Goal: Task Accomplishment & Management: Use online tool/utility

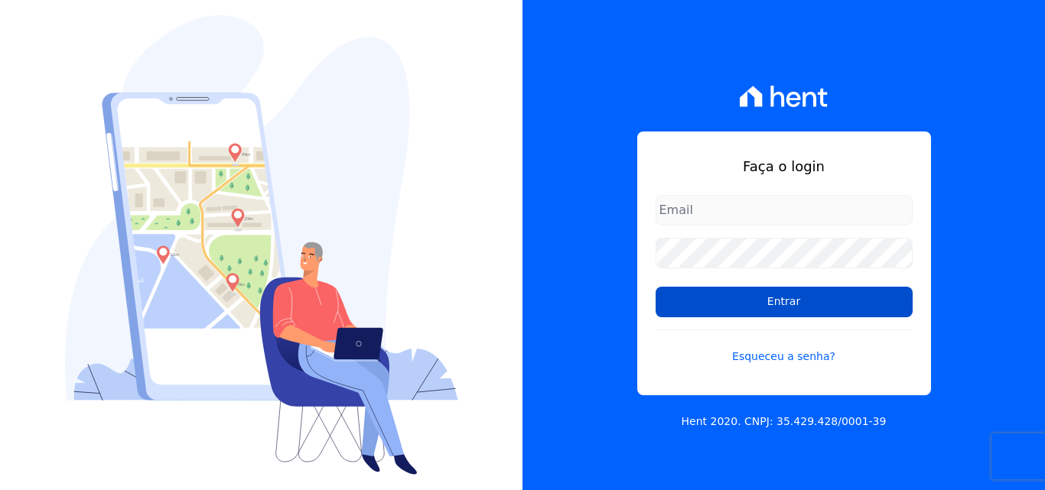
type input "[PERSON_NAME][EMAIL_ADDRESS][DOMAIN_NAME]"
click at [818, 305] on input "Entrar" at bounding box center [784, 302] width 257 height 31
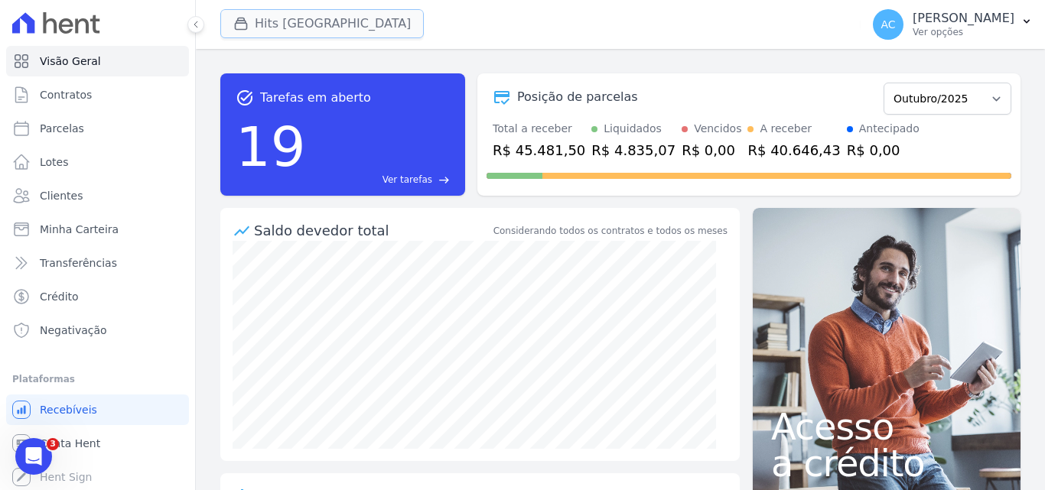
click at [320, 29] on button "Hits [GEOGRAPHIC_DATA]" at bounding box center [321, 23] width 203 height 29
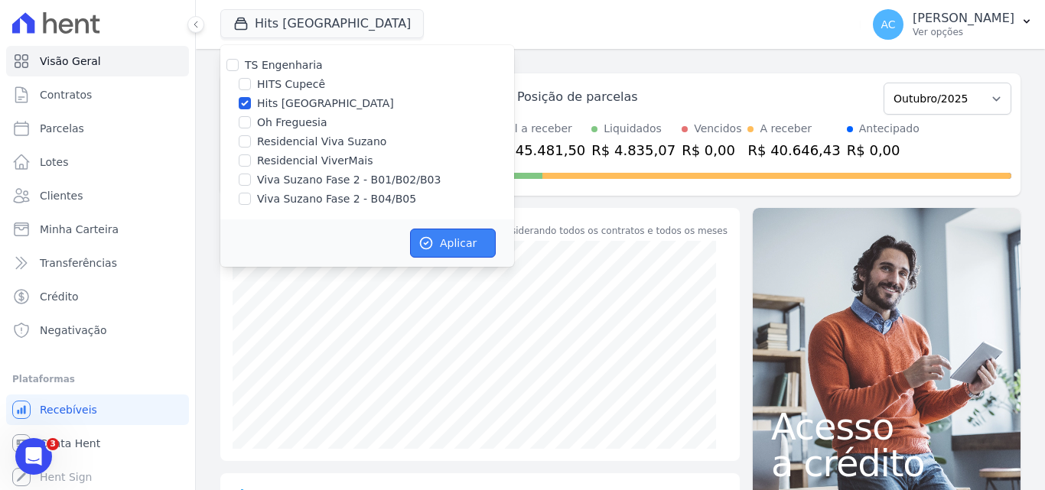
click at [462, 233] on button "Aplicar" at bounding box center [453, 243] width 86 height 29
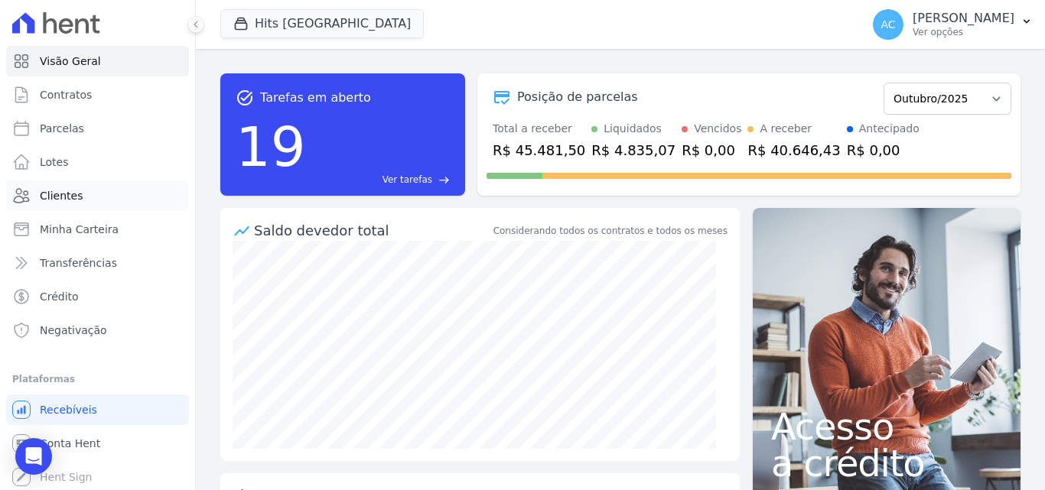
click at [63, 197] on span "Clientes" at bounding box center [61, 195] width 43 height 15
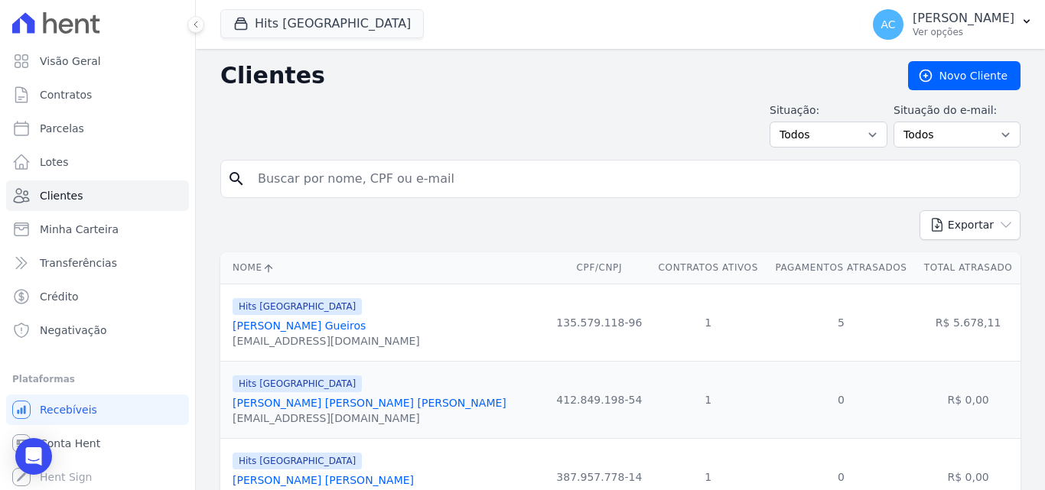
click at [333, 173] on input "search" at bounding box center [631, 179] width 765 height 31
type input "705"
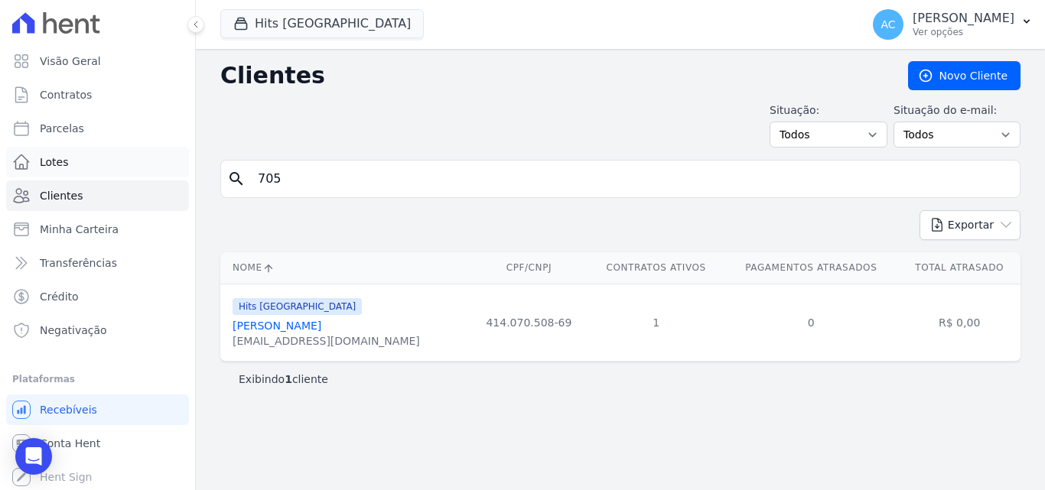
drag, startPoint x: 405, startPoint y: 181, endPoint x: 96, endPoint y: 166, distance: 308.6
click at [96, 166] on div "Visão Geral Contratos [GEOGRAPHIC_DATA] Lotes Clientes Minha Carteira Transferê…" at bounding box center [522, 245] width 1045 height 490
type input "e"
type input "aline"
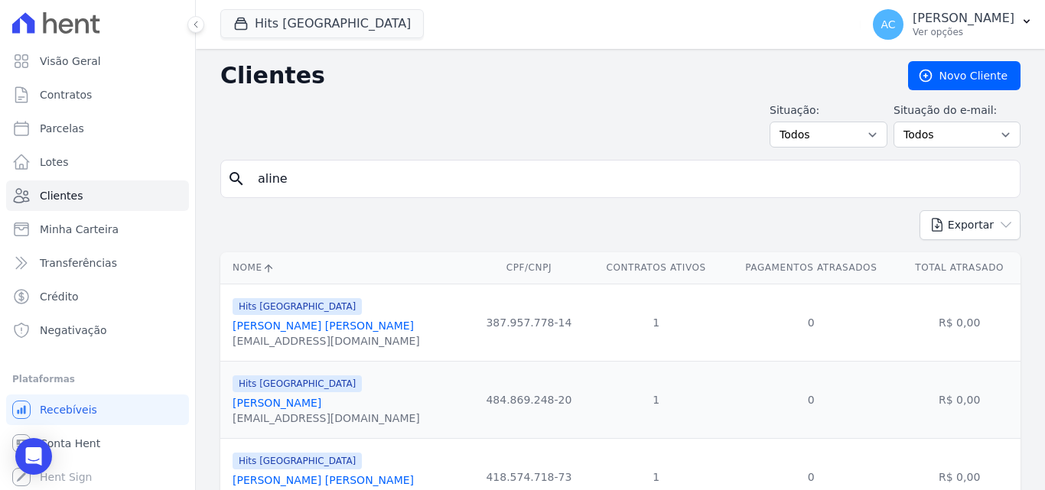
scroll to position [73, 0]
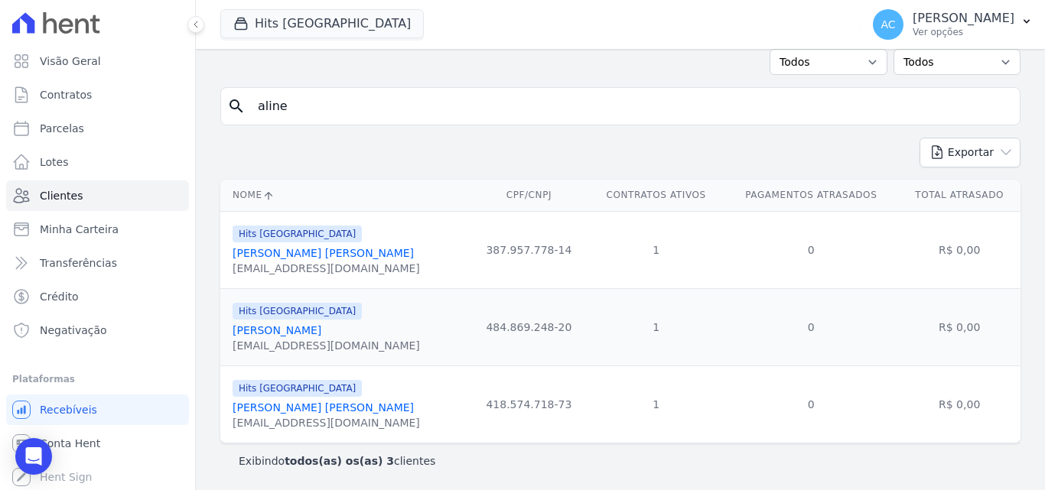
click at [321, 333] on link "[PERSON_NAME]" at bounding box center [277, 330] width 89 height 12
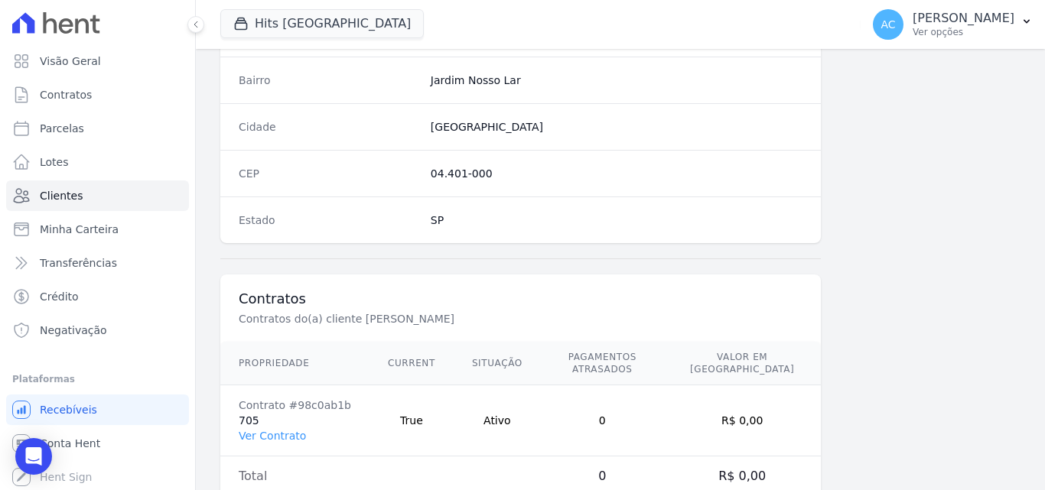
scroll to position [941, 0]
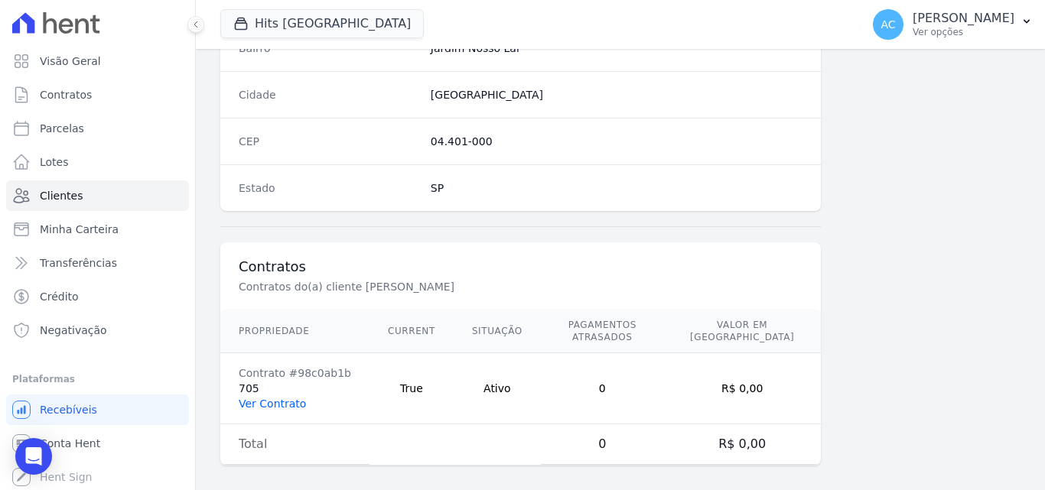
click at [272, 398] on link "Ver Contrato" at bounding box center [272, 404] width 67 height 12
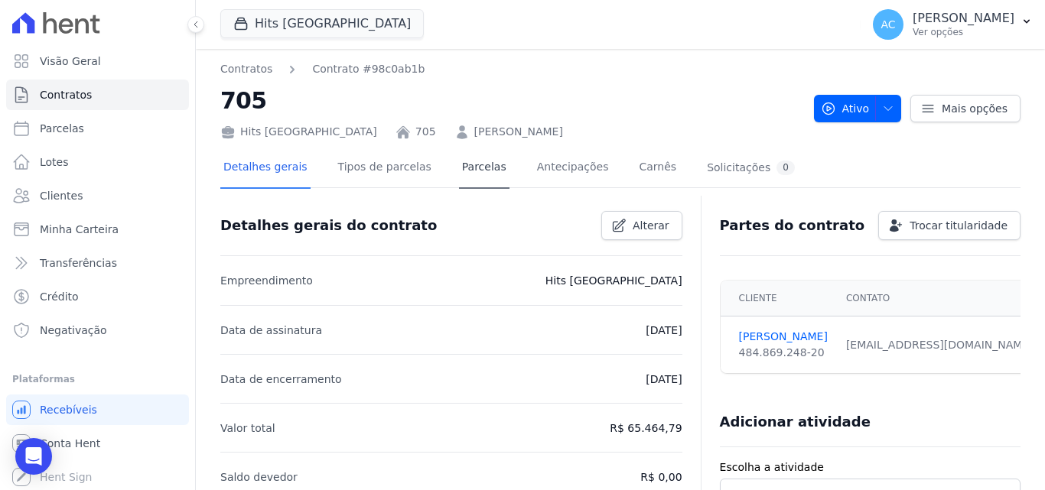
click at [484, 171] on div "Detalhes gerais Tipos de parcelas [GEOGRAPHIC_DATA] Antecipações [PERSON_NAME] …" at bounding box center [508, 168] width 577 height 41
click at [467, 168] on link "Parcelas" at bounding box center [484, 168] width 50 height 41
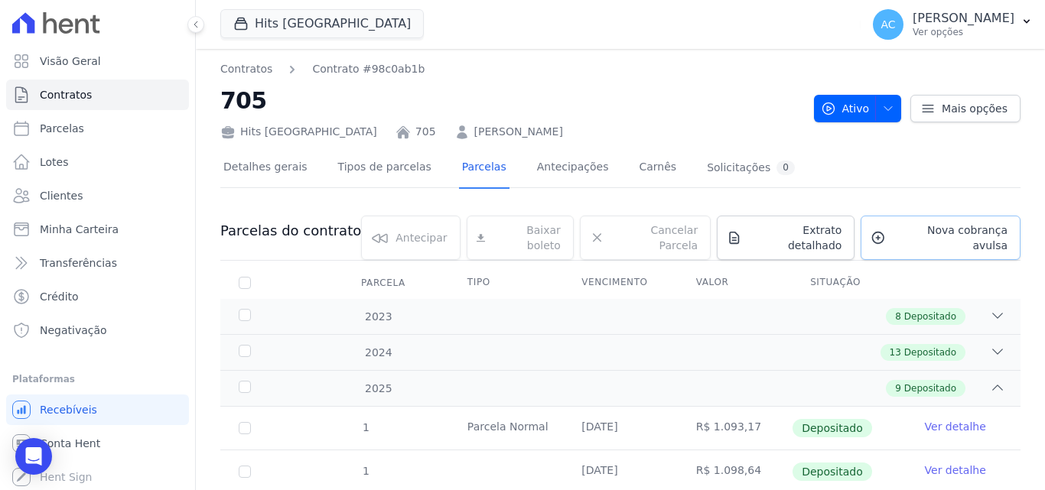
click at [922, 237] on span "Nova cobrança avulsa" at bounding box center [949, 238] width 115 height 31
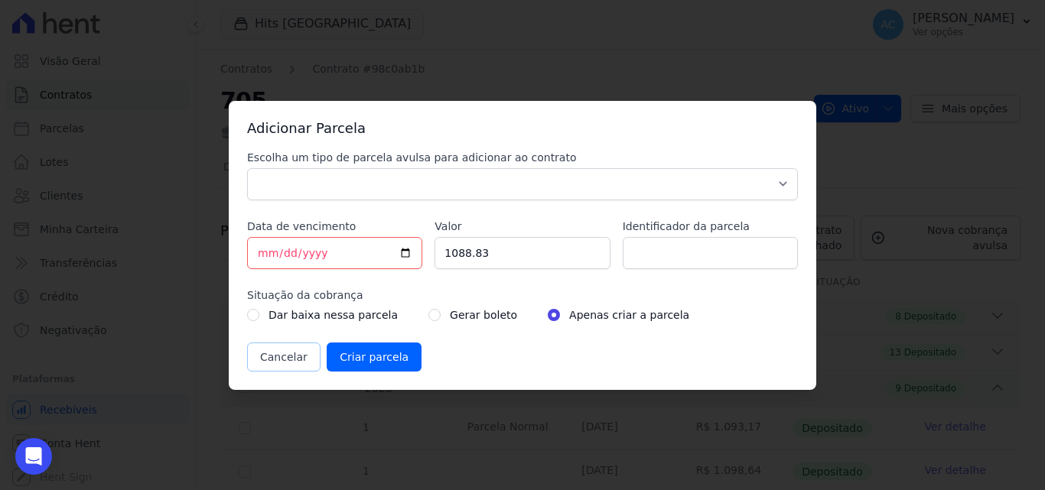
drag, startPoint x: 287, startPoint y: 357, endPoint x: 307, endPoint y: 358, distance: 19.9
click at [287, 356] on button "Cancelar" at bounding box center [283, 357] width 73 height 29
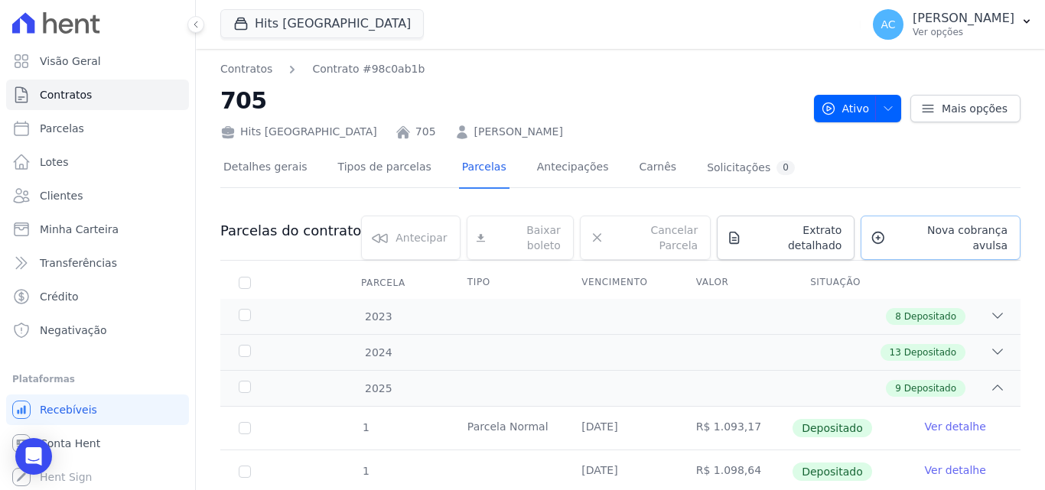
click at [913, 237] on span "Nova cobrança avulsa" at bounding box center [949, 238] width 115 height 31
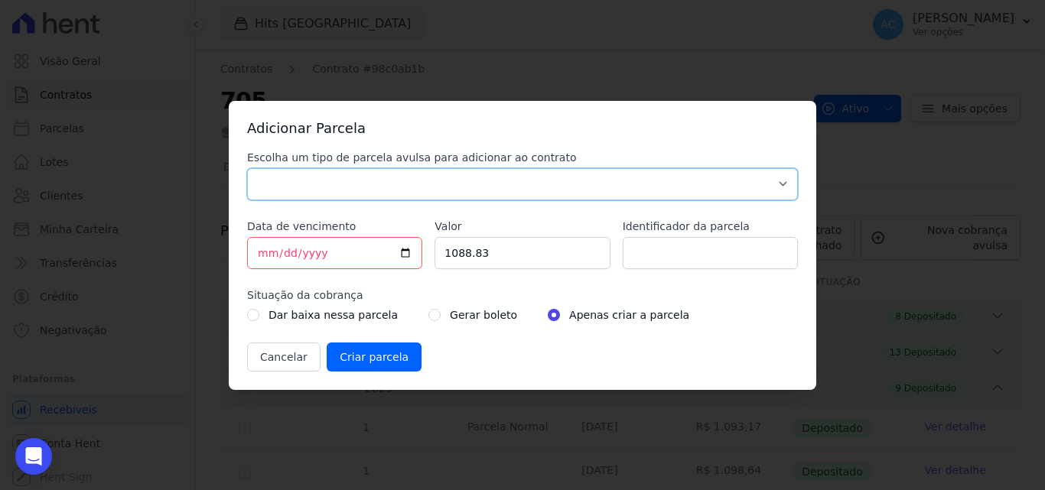
click at [581, 190] on select "Parcela Normal Sinal Caução Intercalada Chaves Pré Chaves Pós Chaves Taxas Quit…" at bounding box center [522, 184] width 551 height 32
select select "standard"
click at [247, 168] on select "Parcela Normal Sinal Caução Intercalada Chaves Pré Chaves Pós Chaves Taxas Quit…" at bounding box center [522, 184] width 551 height 32
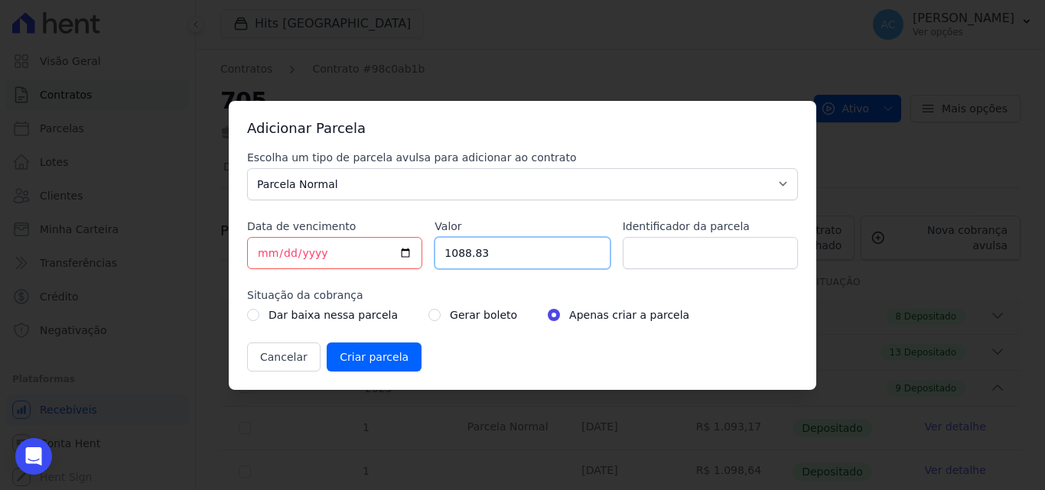
drag, startPoint x: 509, startPoint y: 255, endPoint x: 438, endPoint y: 256, distance: 71.1
click at [438, 256] on input "1088.83" at bounding box center [521, 253] width 175 height 32
click at [506, 250] on input "Valor" at bounding box center [521, 253] width 175 height 32
type input "1156.48"
click at [647, 238] on input "Identificador da parcela" at bounding box center [710, 253] width 175 height 32
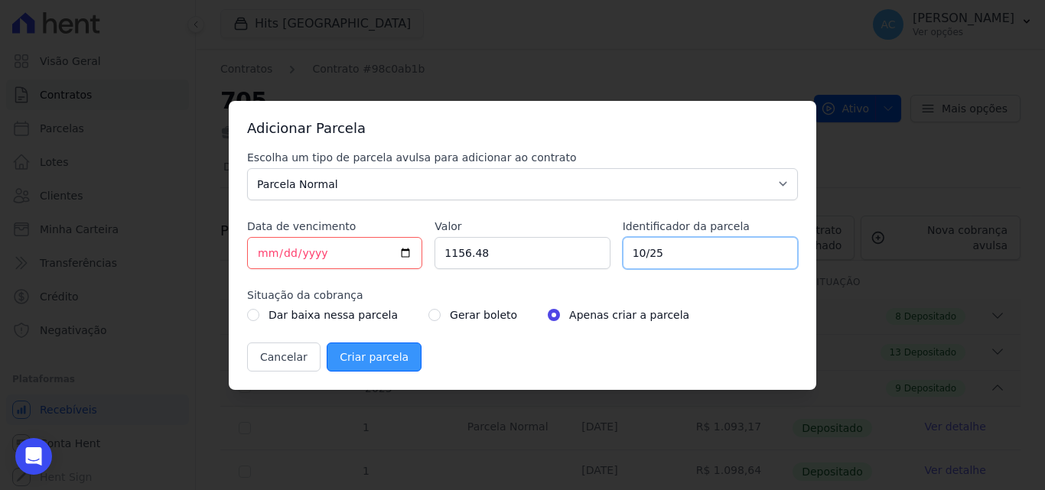
type input "10/25"
click at [397, 360] on input "Criar parcela" at bounding box center [374, 357] width 95 height 29
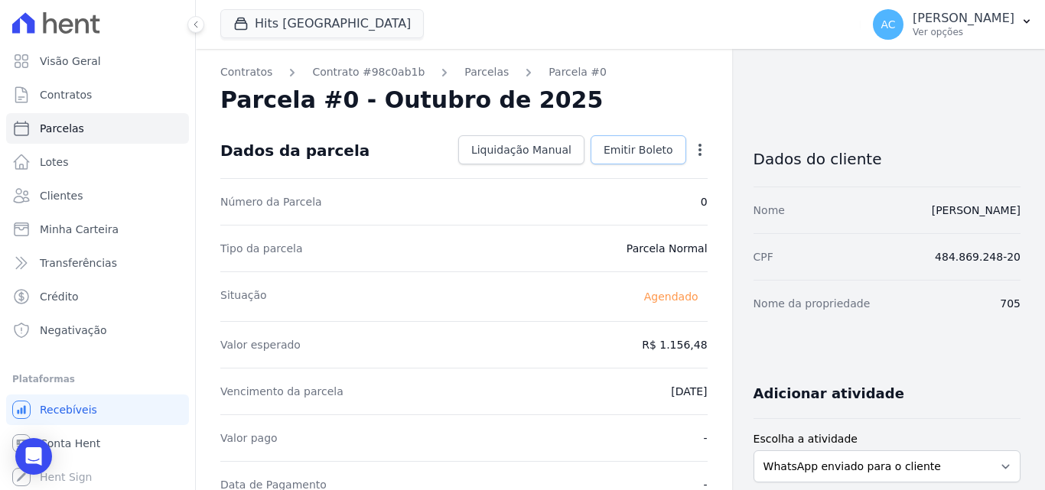
click at [626, 150] on span "Emitir Boleto" at bounding box center [638, 149] width 70 height 15
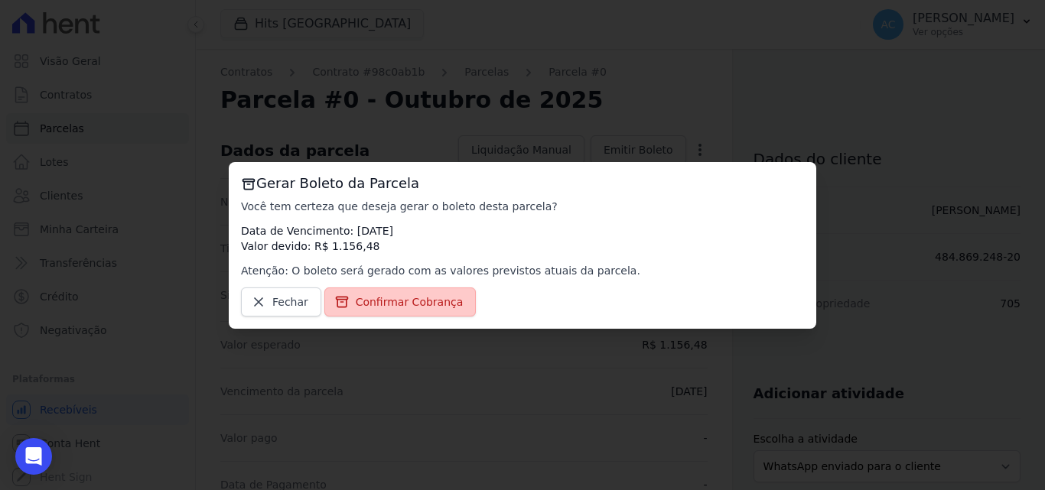
click at [406, 306] on span "Confirmar Cobrança" at bounding box center [410, 301] width 108 height 15
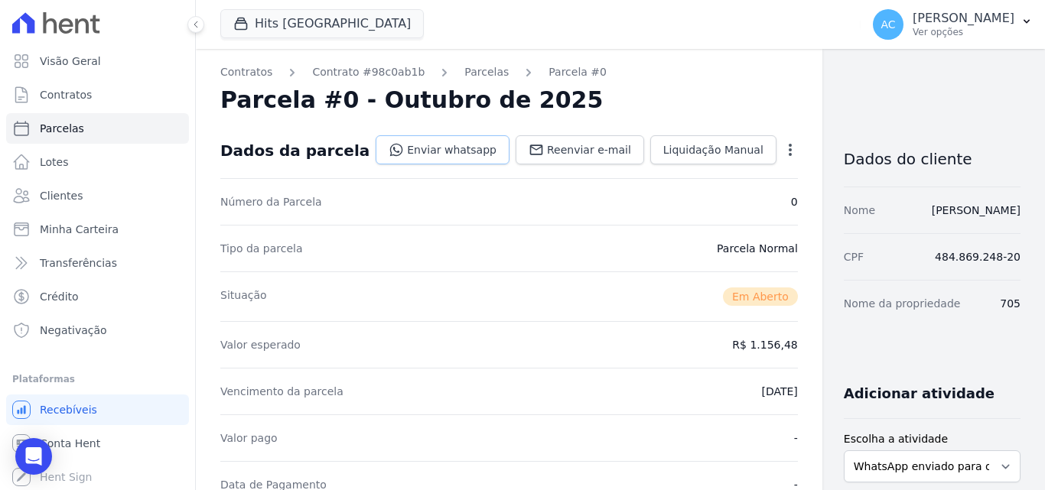
click at [426, 155] on link "Enviar whatsapp" at bounding box center [443, 149] width 134 height 29
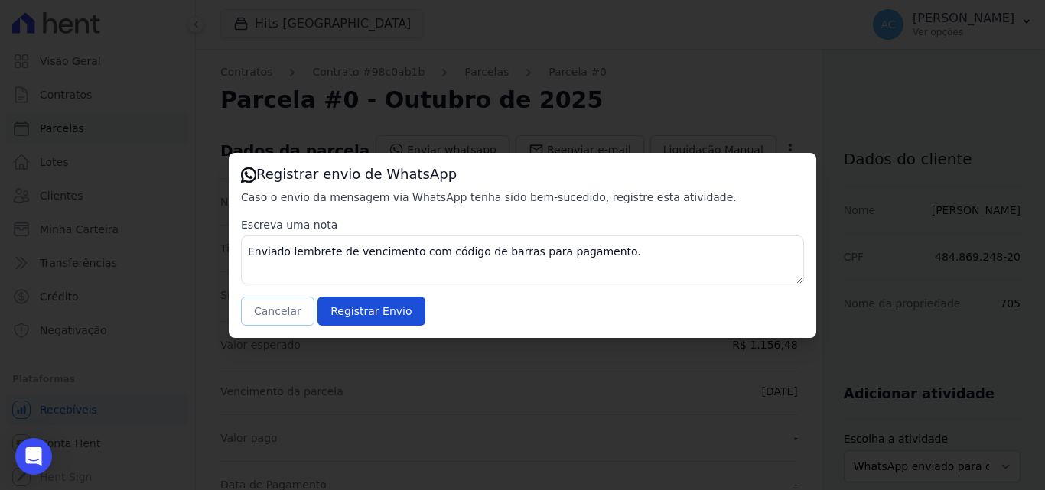
click at [275, 320] on button "Cancelar" at bounding box center [277, 311] width 73 height 29
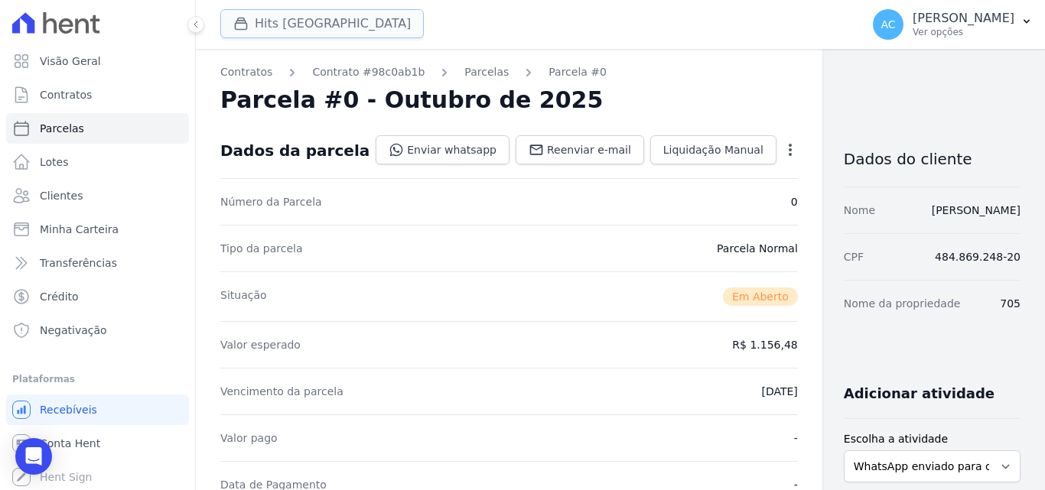
click at [314, 27] on button "Hits [GEOGRAPHIC_DATA]" at bounding box center [321, 23] width 203 height 29
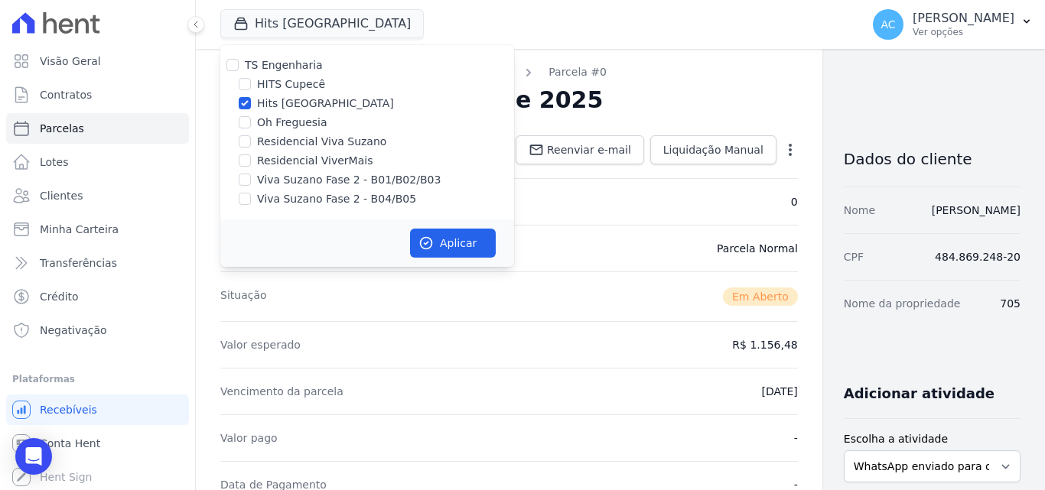
click at [275, 101] on label "Hits [GEOGRAPHIC_DATA]" at bounding box center [325, 104] width 137 height 16
click at [251, 101] on input "Hits [GEOGRAPHIC_DATA]" at bounding box center [245, 103] width 12 height 12
checkbox input "false"
click at [298, 174] on label "Viva Suzano Fase 2 - B01/B02/B03" at bounding box center [349, 180] width 184 height 16
click at [251, 174] on input "Viva Suzano Fase 2 - B01/B02/B03" at bounding box center [245, 180] width 12 height 12
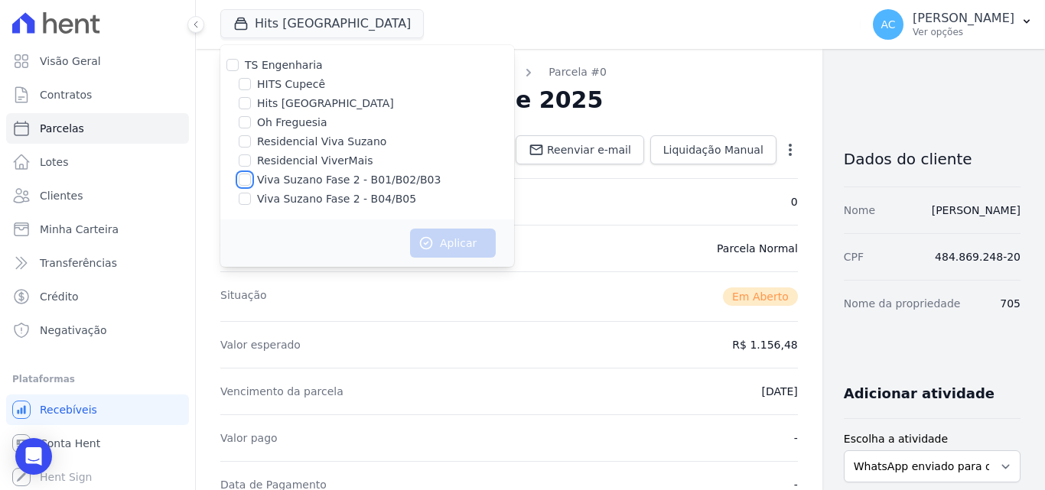
checkbox input "true"
click at [296, 207] on div "TS Engenharia HITS Cupecê Hits [GEOGRAPHIC_DATA] Oh Freguesia Residencial Viva …" at bounding box center [367, 132] width 294 height 174
click at [336, 199] on label "Viva Suzano Fase 2 - B04/B05" at bounding box center [336, 199] width 159 height 16
click at [251, 199] on input "Viva Suzano Fase 2 - B04/B05" at bounding box center [245, 199] width 12 height 12
checkbox input "true"
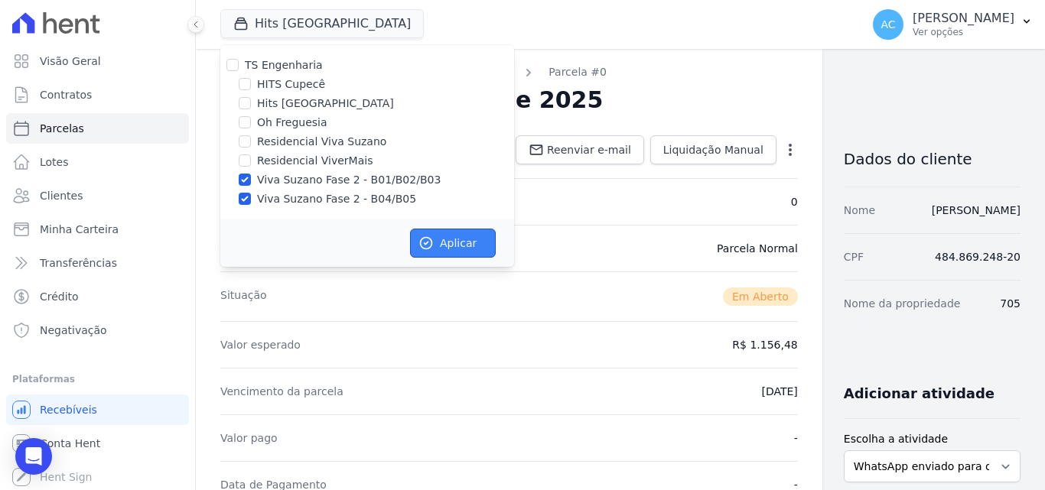
click at [476, 244] on button "Aplicar" at bounding box center [453, 243] width 86 height 29
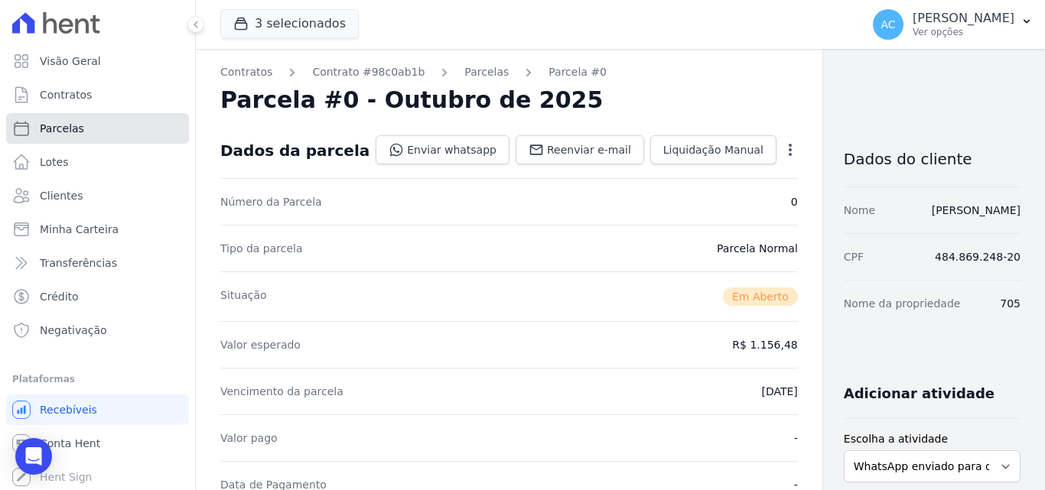
click at [92, 135] on link "Parcelas" at bounding box center [97, 128] width 183 height 31
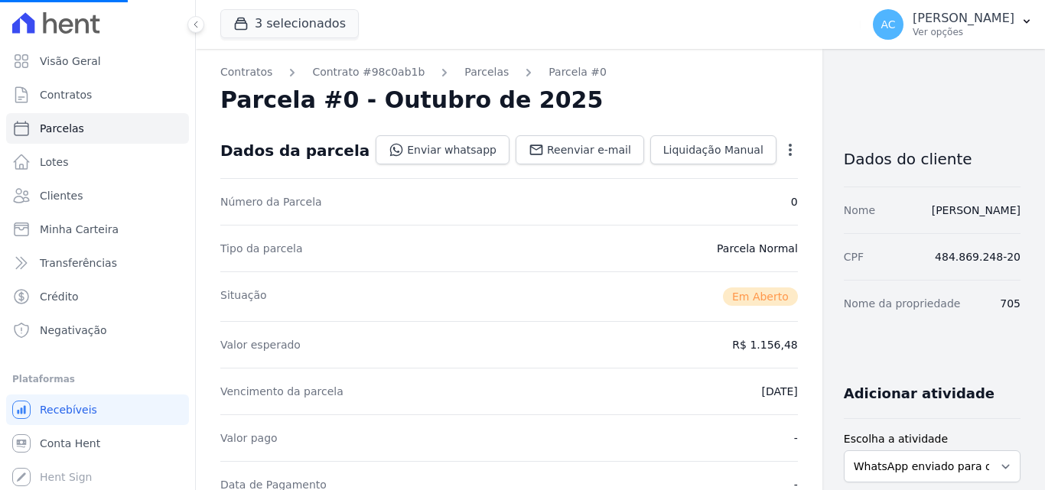
select select
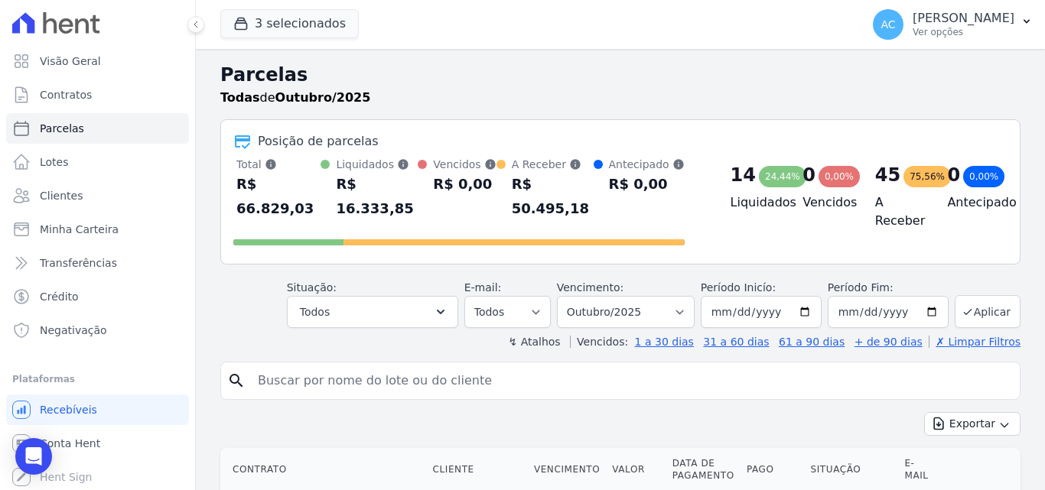
click at [426, 374] on input "search" at bounding box center [631, 381] width 765 height 31
paste input "[PERSON_NAME] [PERSON_NAME]"
type input "[PERSON_NAME] [PERSON_NAME]"
click at [83, 207] on link "Clientes" at bounding box center [97, 196] width 183 height 31
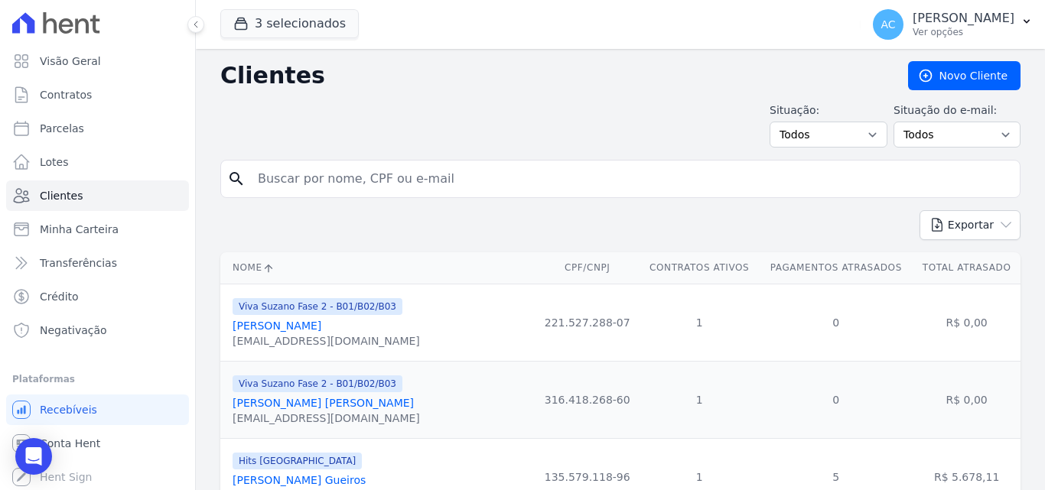
click at [392, 185] on input "search" at bounding box center [631, 179] width 765 height 31
paste input "[PERSON_NAME] [PERSON_NAME]"
type input "[PERSON_NAME] [PERSON_NAME]"
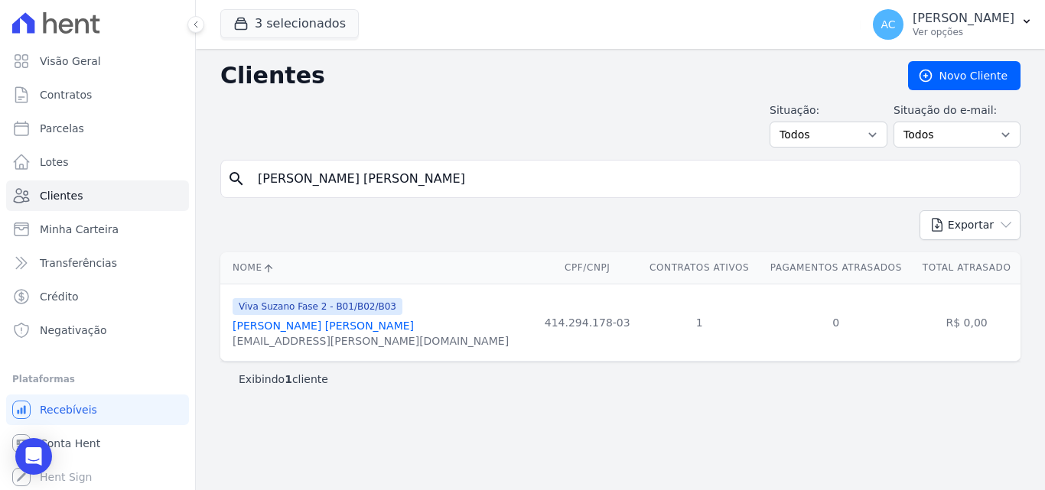
click at [356, 329] on link "[PERSON_NAME] [PERSON_NAME]" at bounding box center [323, 326] width 181 height 12
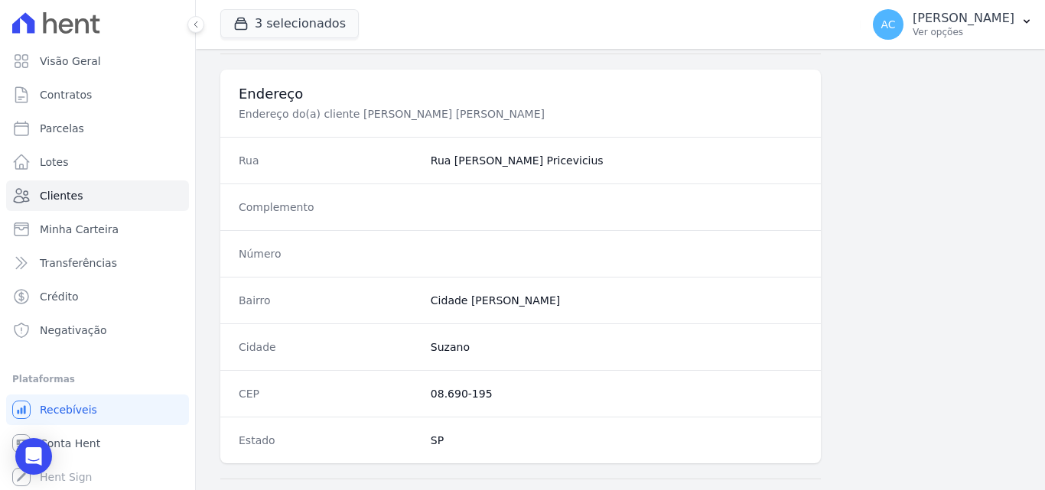
scroll to position [918, 0]
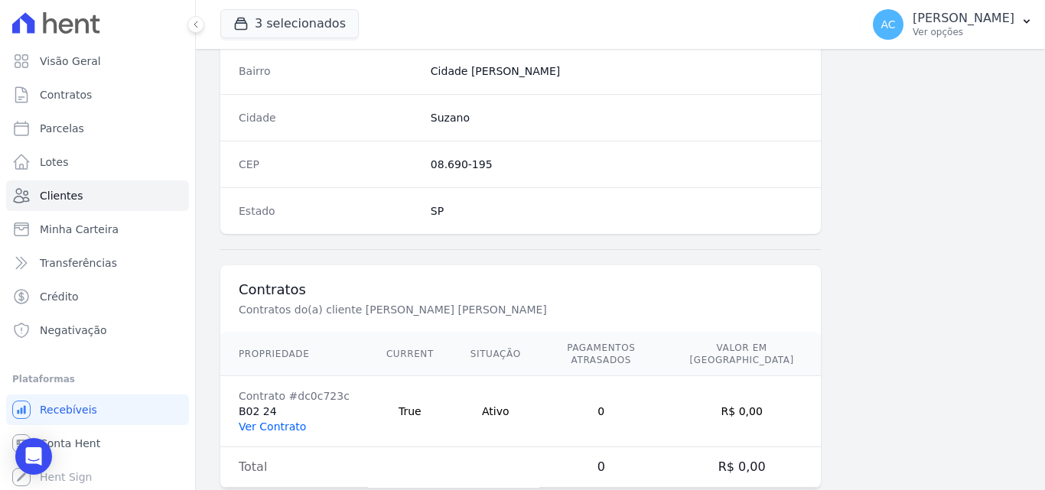
click at [285, 421] on link "Ver Contrato" at bounding box center [272, 427] width 67 height 12
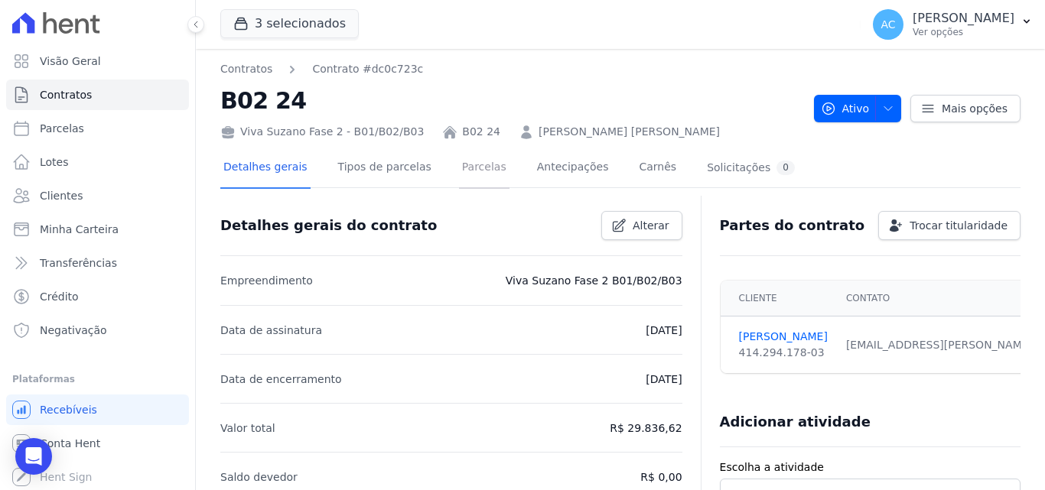
click at [464, 169] on link "Parcelas" at bounding box center [484, 168] width 50 height 41
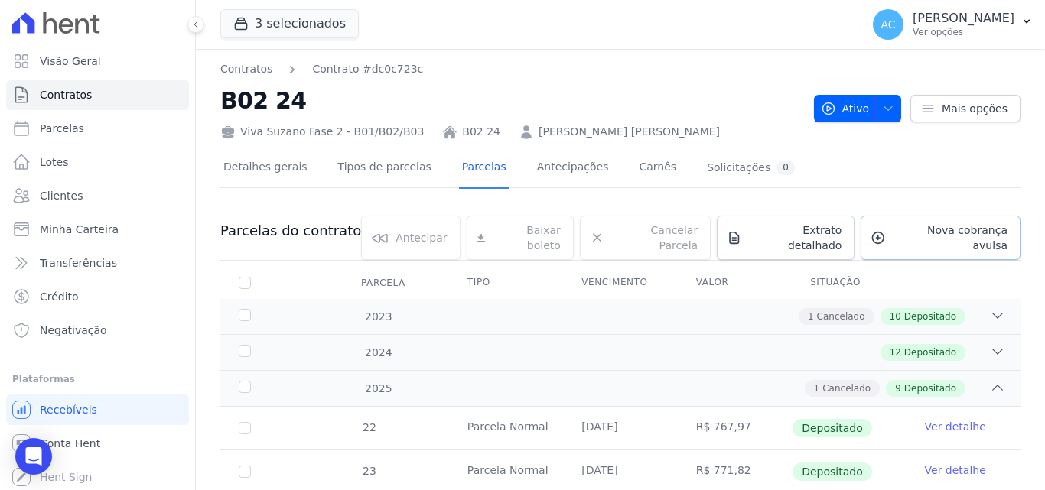
click at [954, 239] on link "Nova cobrança avulsa" at bounding box center [940, 238] width 160 height 44
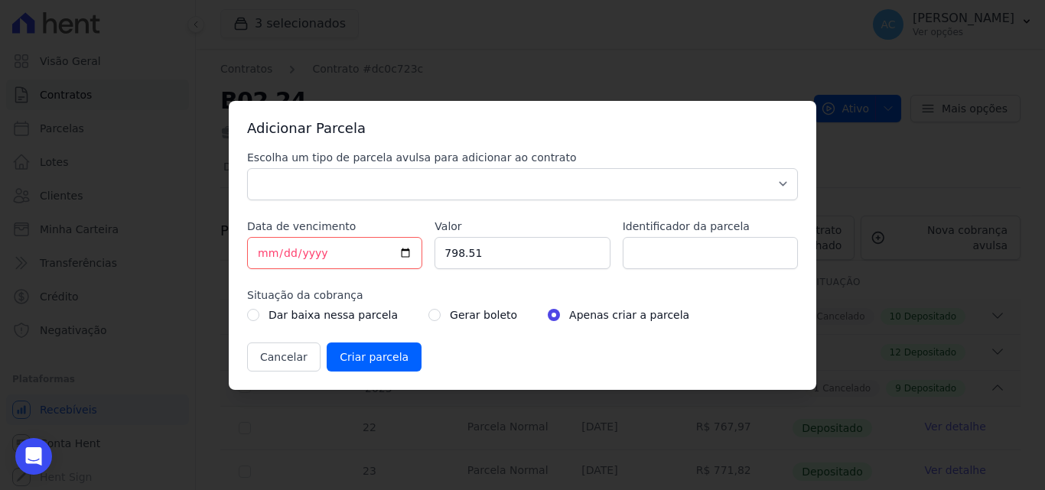
click at [498, 203] on div "Escolha um tipo de parcela avulsa para adicionar ao contrato Parcela Normal Sin…" at bounding box center [522, 261] width 551 height 222
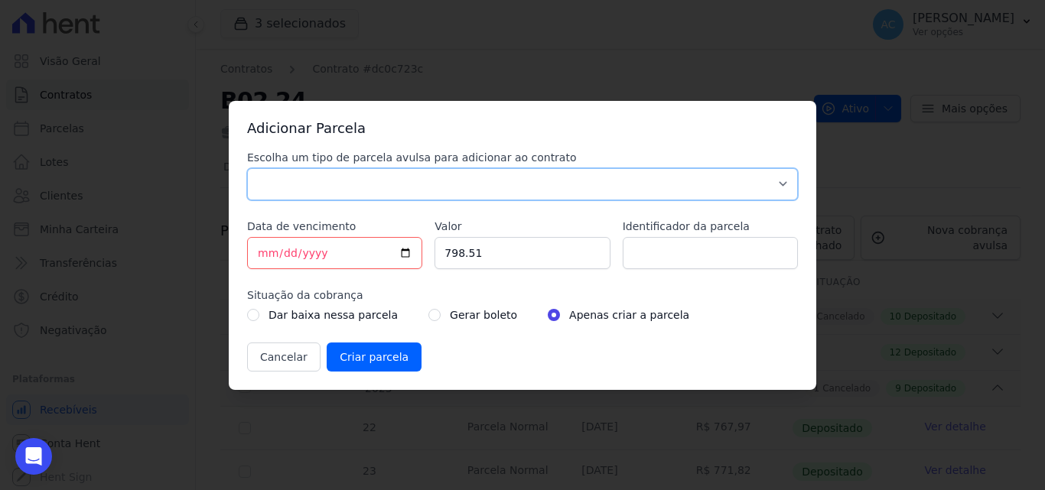
click at [509, 193] on select "Parcela Normal Sinal Caução Intercalada Chaves Pré Chaves Pós Chaves Taxas Quit…" at bounding box center [522, 184] width 551 height 32
select select "standard"
click at [247, 168] on select "Parcela Normal Sinal Caução Intercalada Chaves Pré Chaves Pós Chaves Taxas Quit…" at bounding box center [522, 184] width 551 height 32
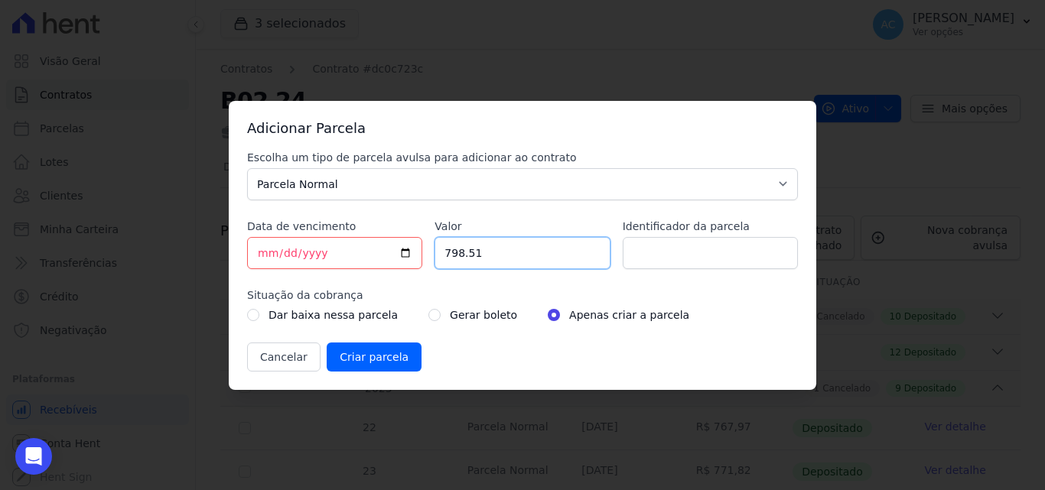
drag, startPoint x: 494, startPoint y: 258, endPoint x: 393, endPoint y: 249, distance: 101.3
click at [393, 249] on div "Escolha um tipo de parcela avulsa para adicionar ao contrato Parcela Normal Sin…" at bounding box center [522, 261] width 551 height 222
type input "816.77"
click at [665, 252] on input "Identificador da parcela" at bounding box center [710, 253] width 175 height 32
type input "10/25"
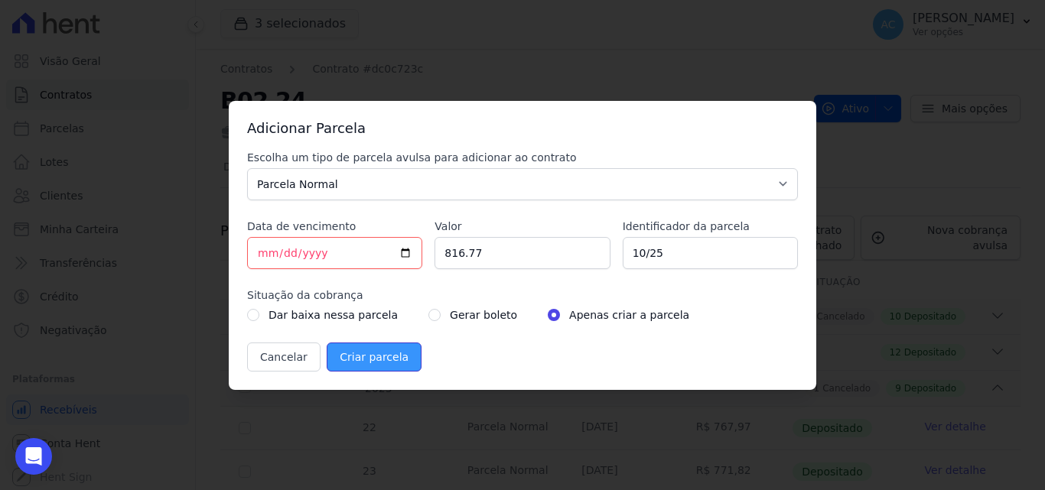
click at [371, 363] on input "Criar parcela" at bounding box center [374, 357] width 95 height 29
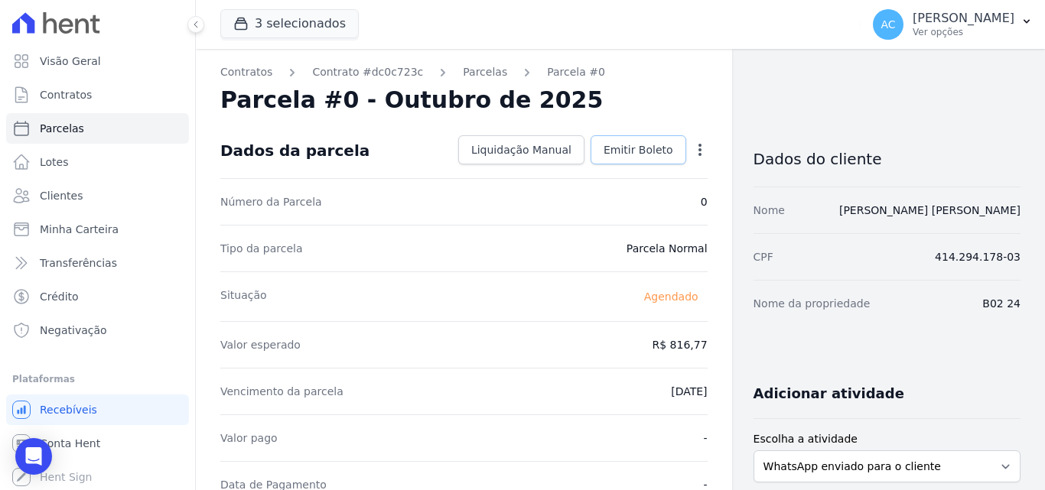
click at [643, 155] on span "Emitir Boleto" at bounding box center [638, 149] width 70 height 15
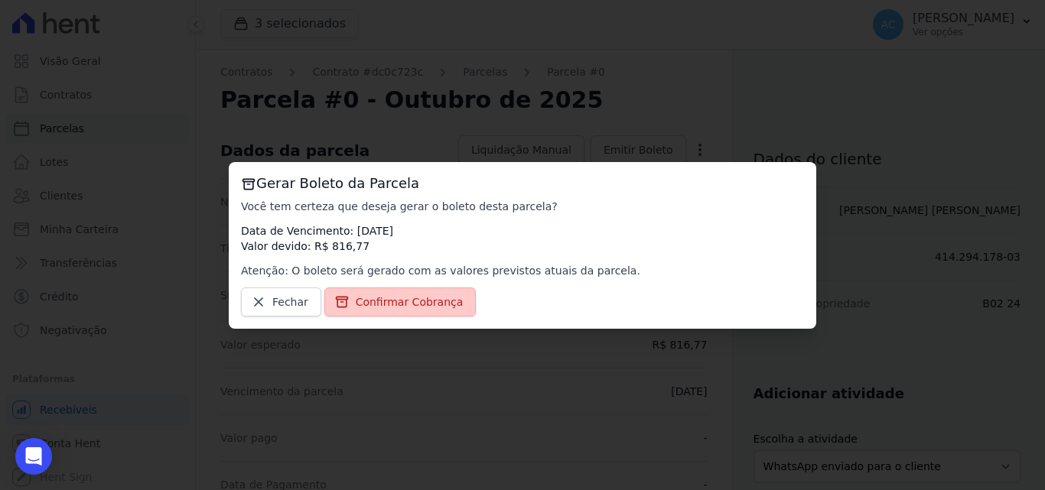
click at [404, 295] on span "Confirmar Cobrança" at bounding box center [410, 301] width 108 height 15
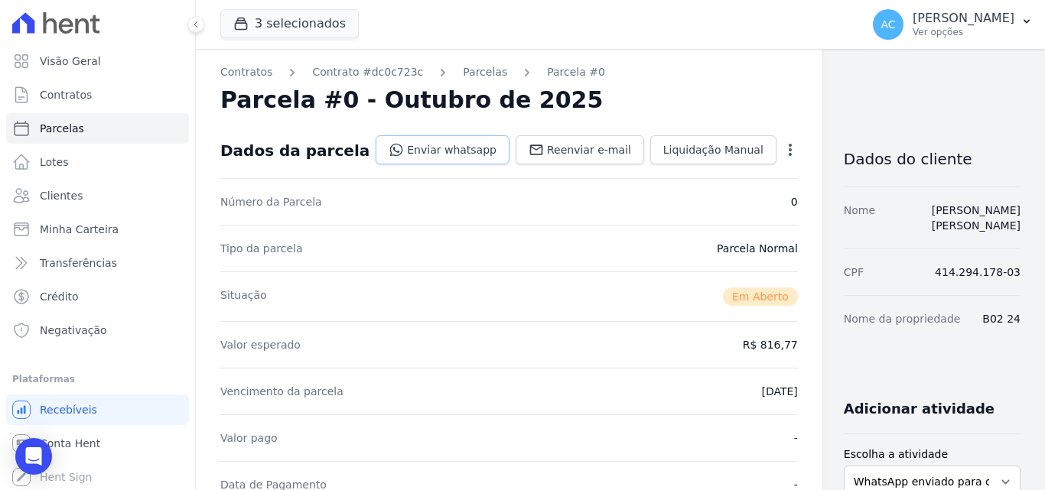
click at [402, 145] on link "Enviar whatsapp" at bounding box center [443, 149] width 134 height 29
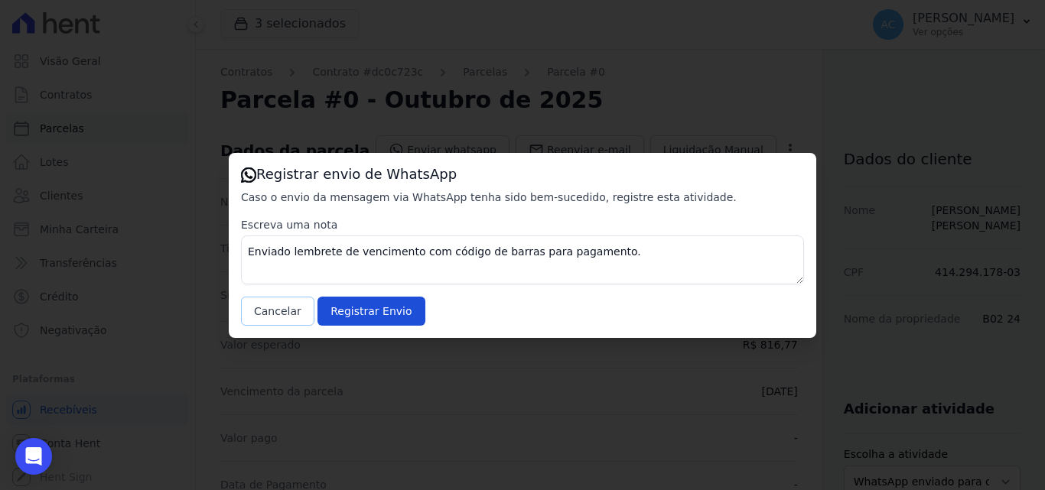
click at [262, 317] on button "Cancelar" at bounding box center [277, 311] width 73 height 29
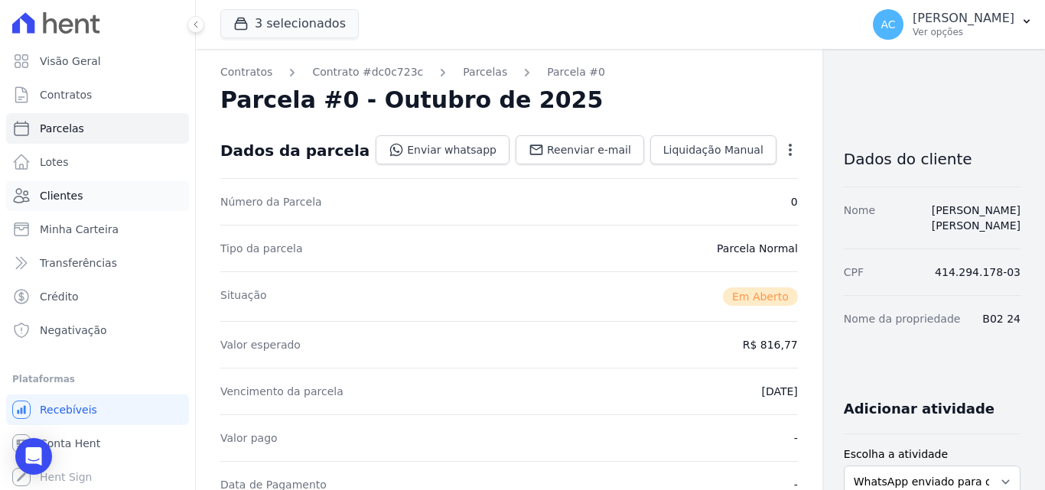
click at [78, 192] on span "Clientes" at bounding box center [61, 195] width 43 height 15
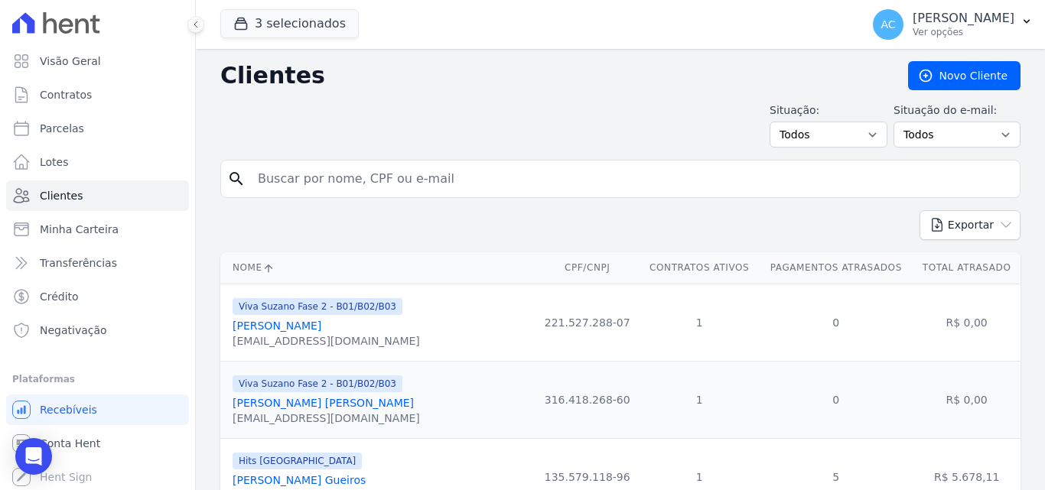
click at [457, 183] on input "search" at bounding box center [631, 179] width 765 height 31
paste input "[PERSON_NAME]"
type input "[PERSON_NAME]"
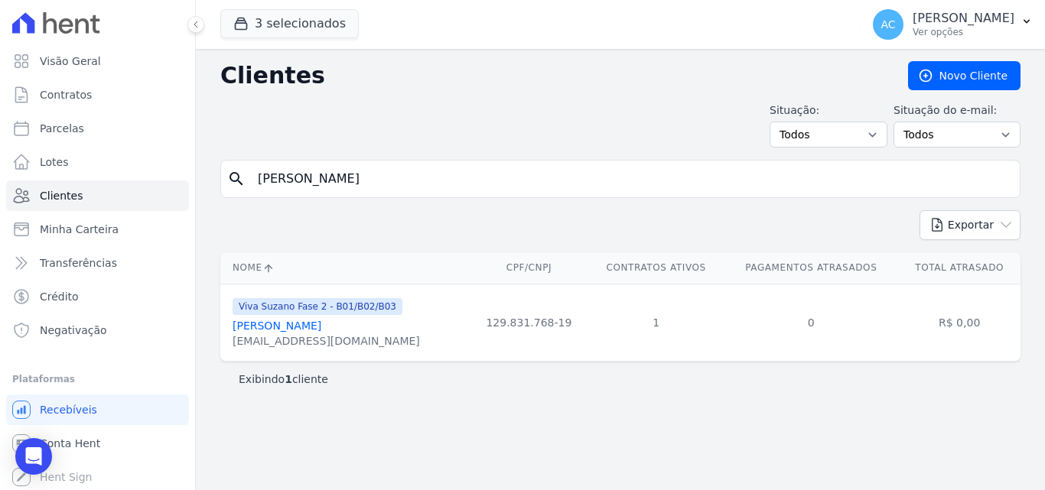
click at [321, 327] on link "[PERSON_NAME]" at bounding box center [277, 326] width 89 height 12
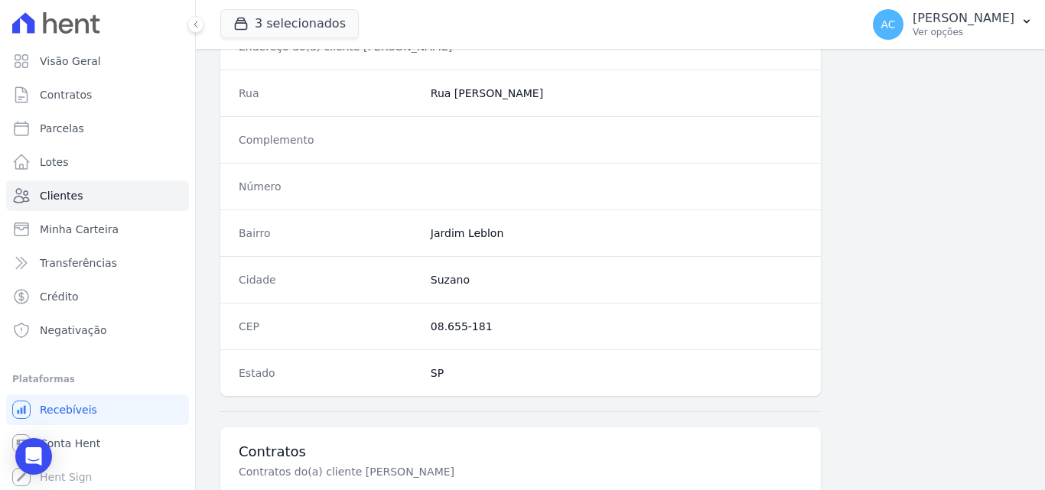
scroll to position [918, 0]
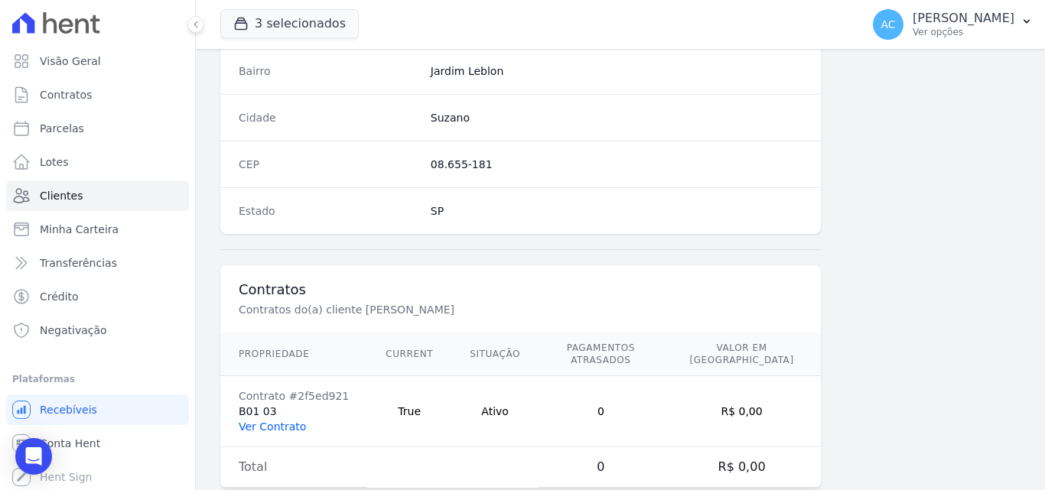
click at [281, 421] on link "Ver Contrato" at bounding box center [272, 427] width 67 height 12
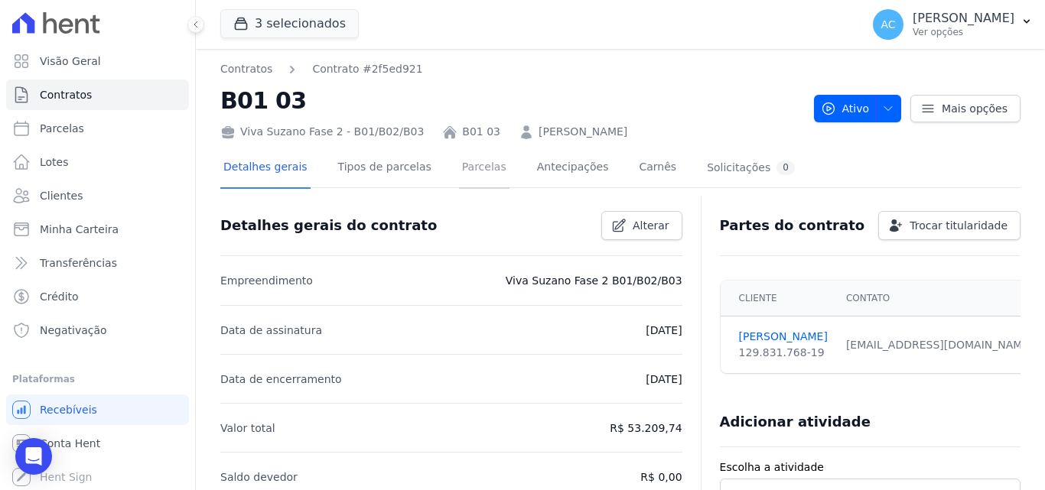
click at [464, 169] on link "Parcelas" at bounding box center [484, 168] width 50 height 41
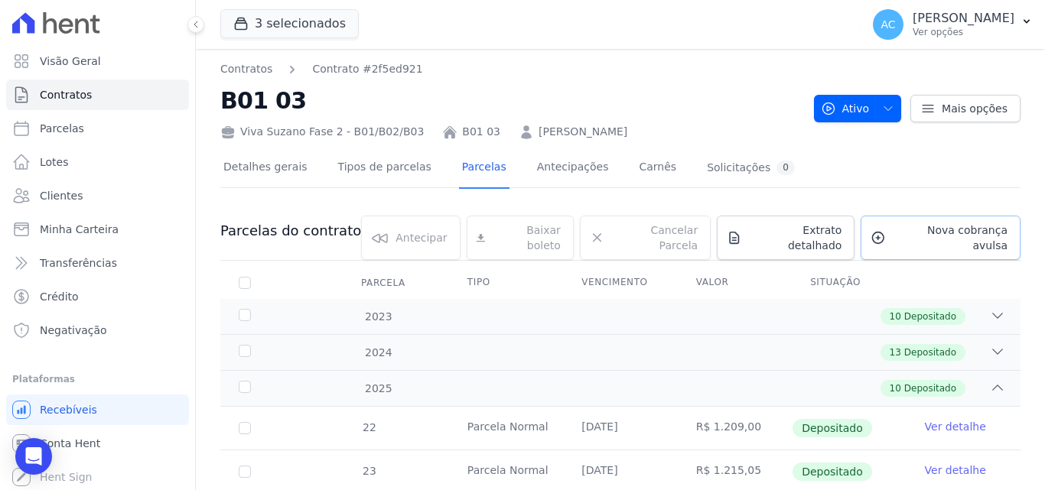
click at [938, 229] on span "Nova cobrança avulsa" at bounding box center [949, 238] width 115 height 31
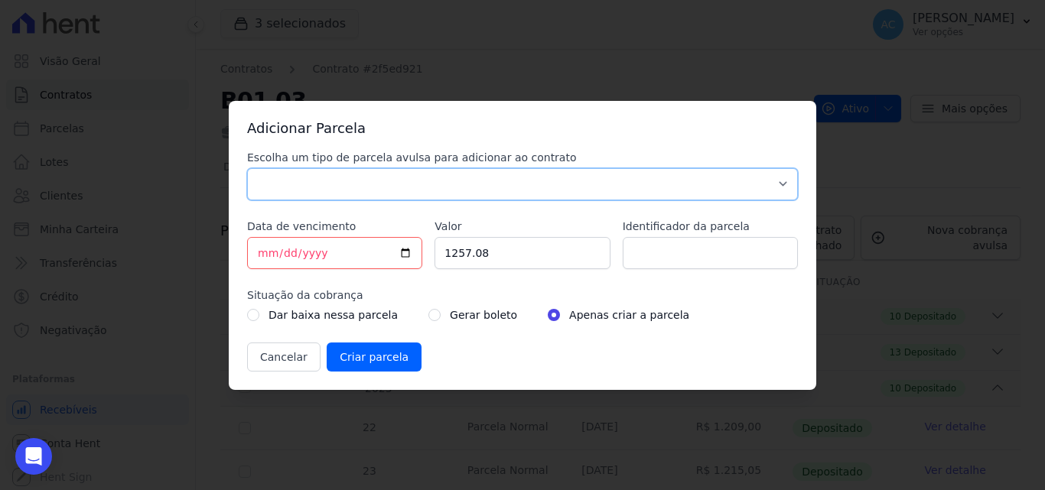
click at [478, 188] on select "Parcela Normal Sinal Caução Intercalada Chaves Pré Chaves Pós Chaves Taxas Quit…" at bounding box center [522, 184] width 551 height 32
select select "standard"
click at [247, 168] on select "Parcela Normal Sinal Caução Intercalada Chaves Pré Chaves Pós Chaves Taxas Quit…" at bounding box center [522, 184] width 551 height 32
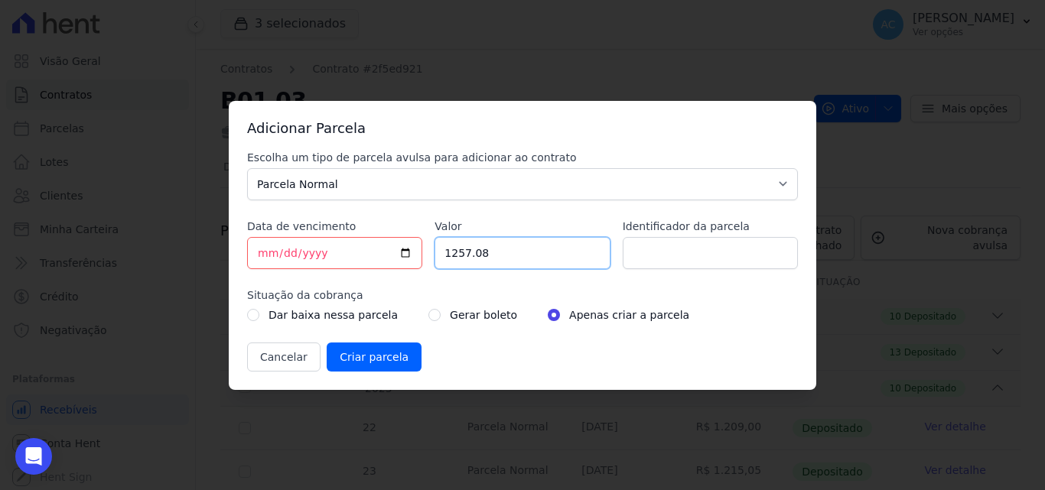
drag, startPoint x: 539, startPoint y: 265, endPoint x: 335, endPoint y: 239, distance: 206.0
click at [335, 239] on div "Escolha um tipo de parcela avulsa para adicionar ao contrato Parcela Normal Sin…" at bounding box center [522, 261] width 551 height 222
click at [499, 255] on input "Valor" at bounding box center [521, 253] width 175 height 32
type input "1285.82"
click at [658, 256] on input "Identificador da parcela" at bounding box center [710, 253] width 175 height 32
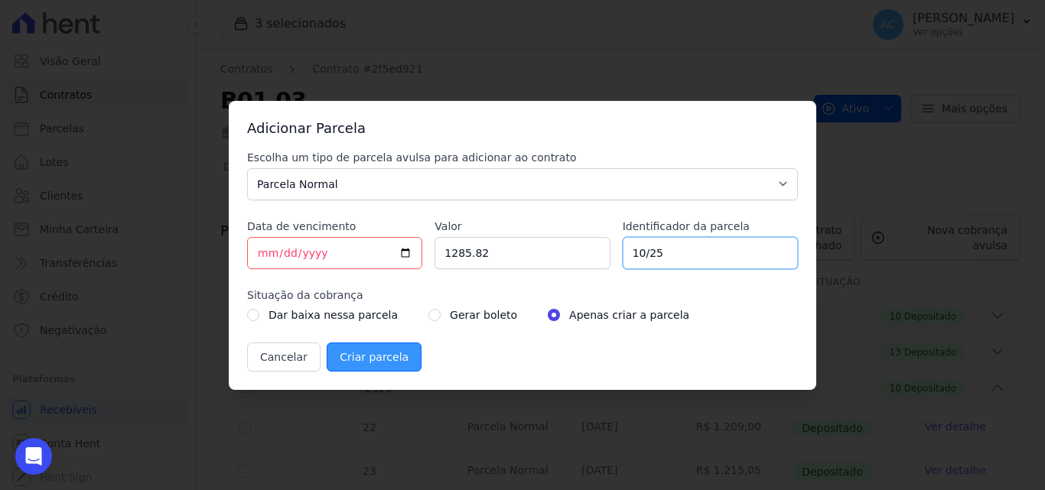
type input "10/25"
click at [376, 362] on input "Criar parcela" at bounding box center [374, 357] width 95 height 29
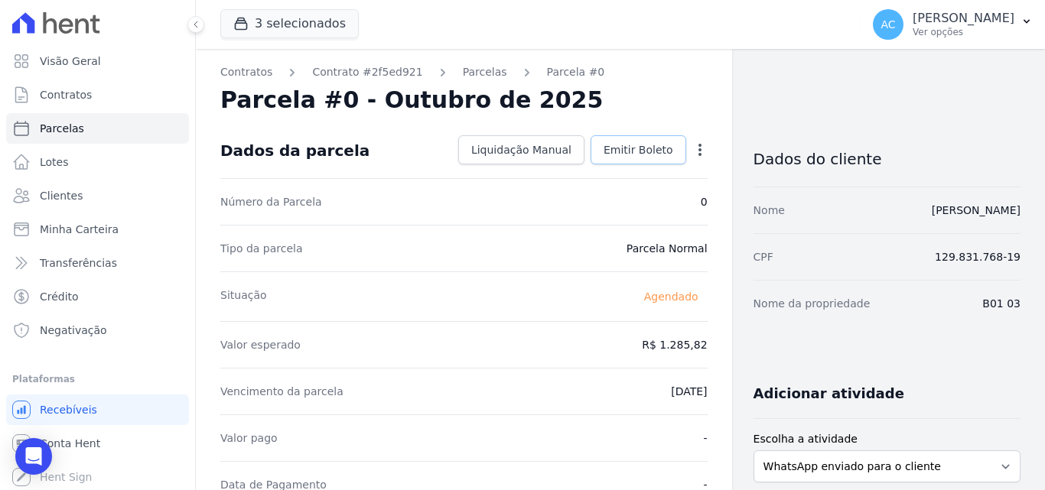
click at [635, 152] on span "Emitir Boleto" at bounding box center [638, 149] width 70 height 15
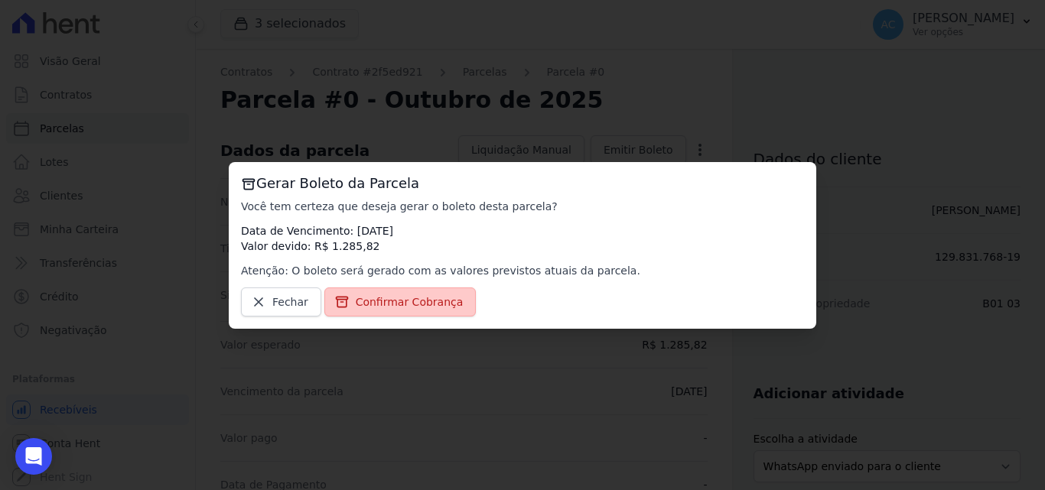
click at [408, 294] on span "Confirmar Cobrança" at bounding box center [410, 301] width 108 height 15
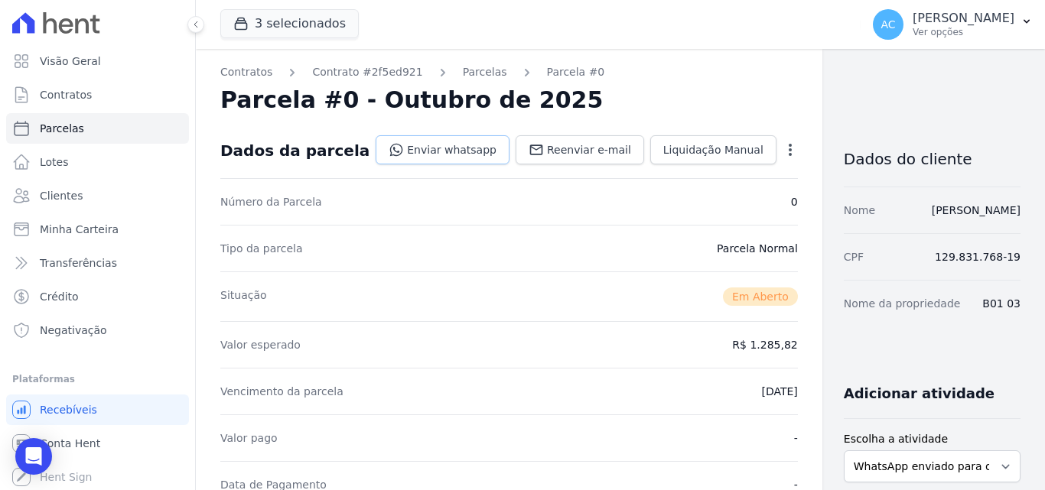
click at [422, 142] on link "Enviar whatsapp" at bounding box center [443, 149] width 134 height 29
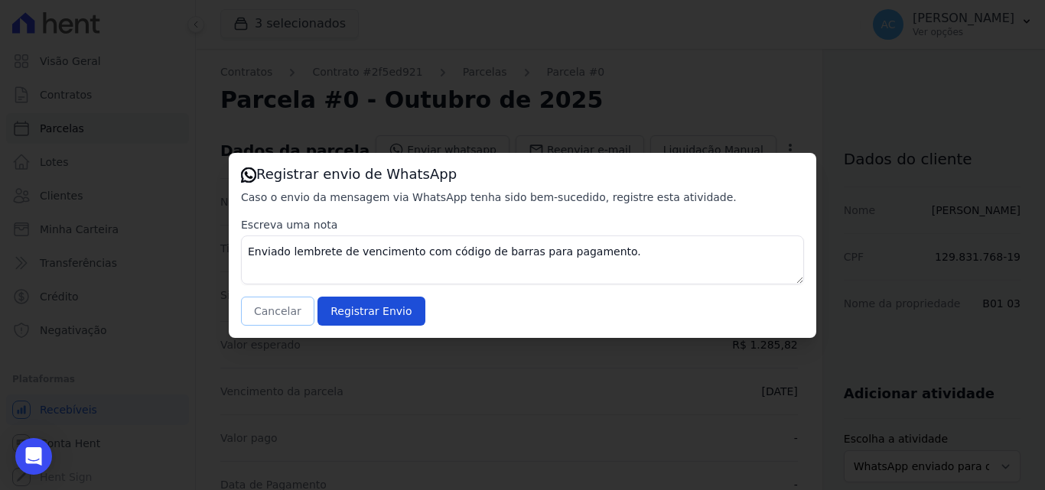
click at [266, 311] on button "Cancelar" at bounding box center [277, 311] width 73 height 29
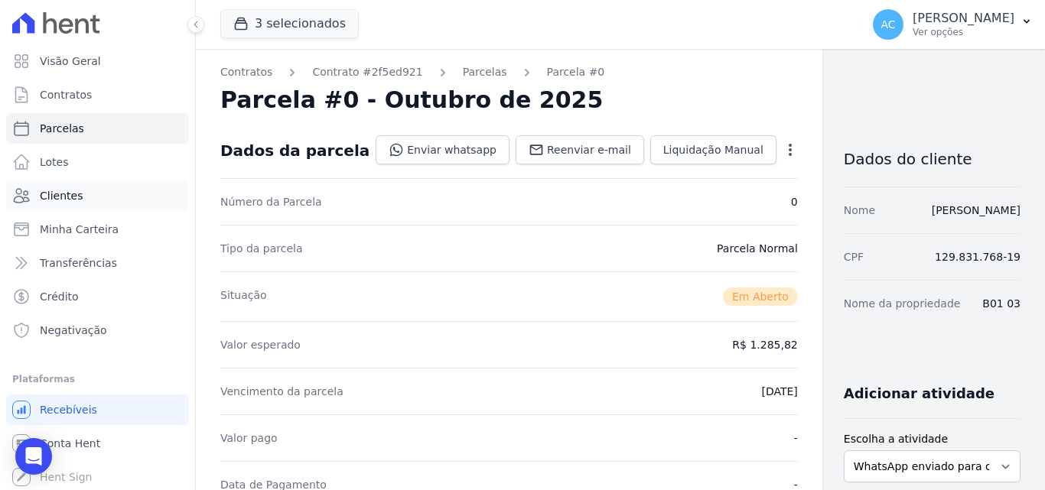
click at [61, 191] on span "Clientes" at bounding box center [61, 195] width 43 height 15
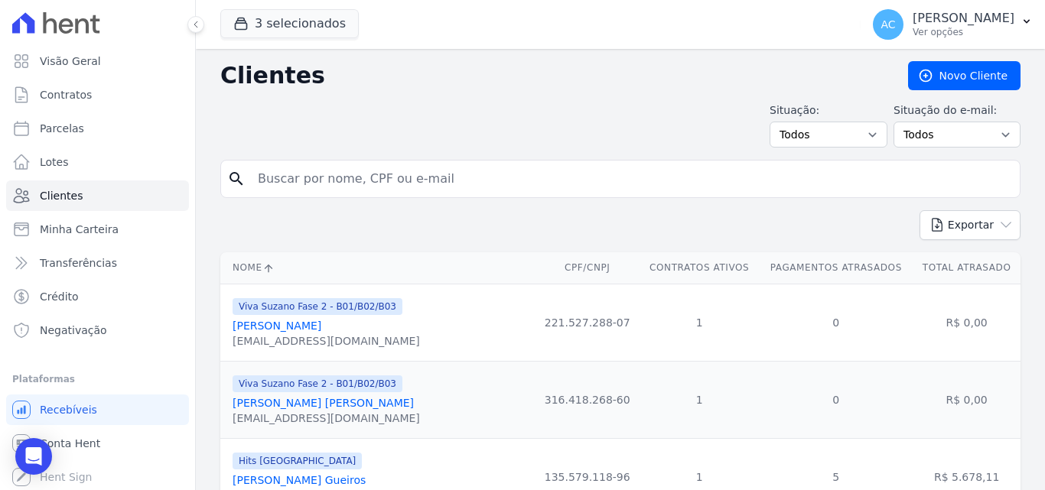
paste input "[PERSON_NAME] DO [PERSON_NAME]"
type input "[PERSON_NAME] DO [PERSON_NAME]"
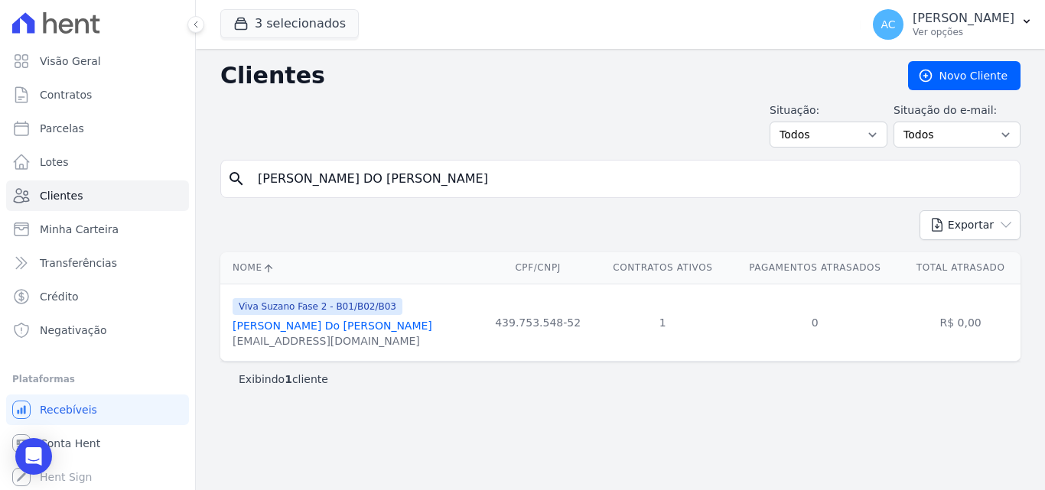
click at [383, 330] on link "[PERSON_NAME] Do [PERSON_NAME]" at bounding box center [333, 326] width 200 height 12
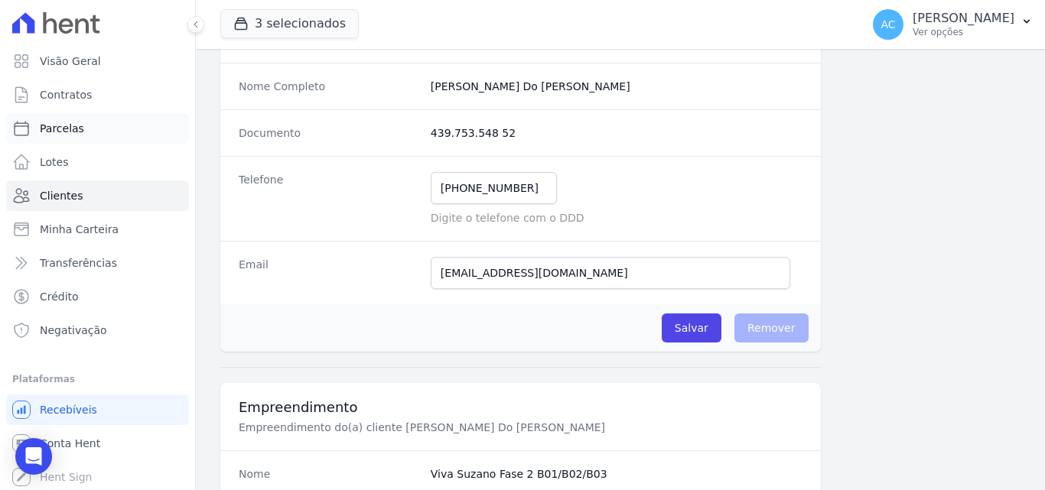
click at [43, 136] on link "Parcelas" at bounding box center [97, 128] width 183 height 31
select select
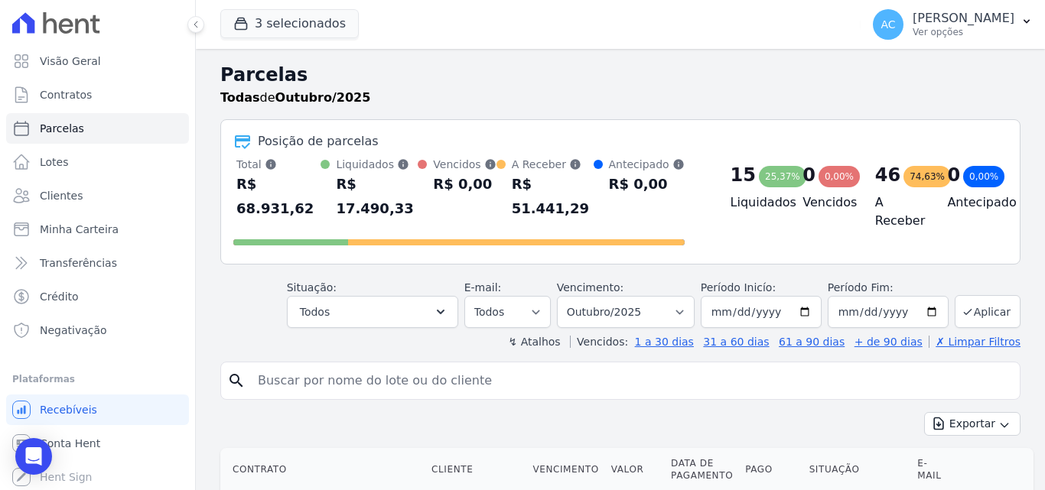
click at [417, 372] on input "search" at bounding box center [631, 381] width 765 height 31
click at [55, 200] on span "Clientes" at bounding box center [61, 195] width 43 height 15
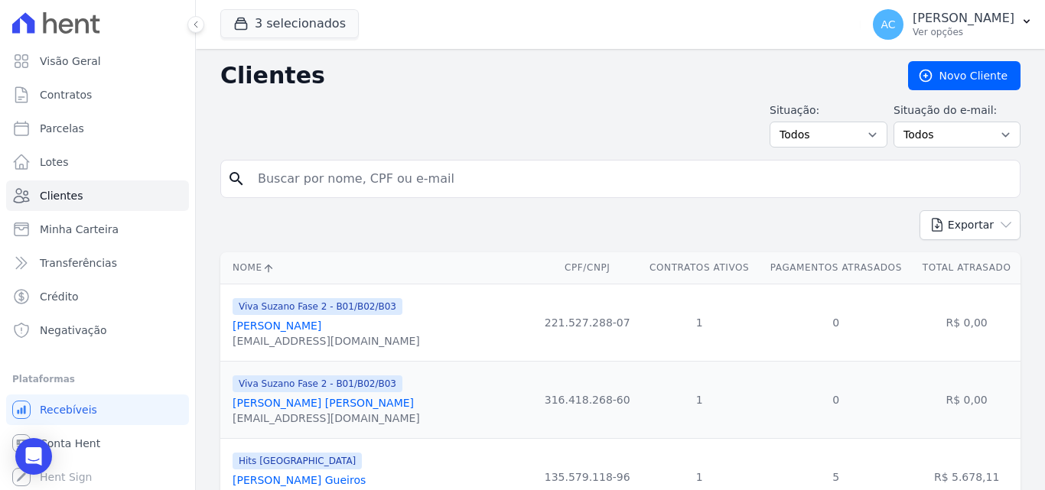
drag, startPoint x: 439, startPoint y: 171, endPoint x: 435, endPoint y: 180, distance: 9.2
click at [437, 177] on input "search" at bounding box center [631, 179] width 765 height 31
paste input "[PERSON_NAME] DO [PERSON_NAME]"
type input "[PERSON_NAME] DO [PERSON_NAME]"
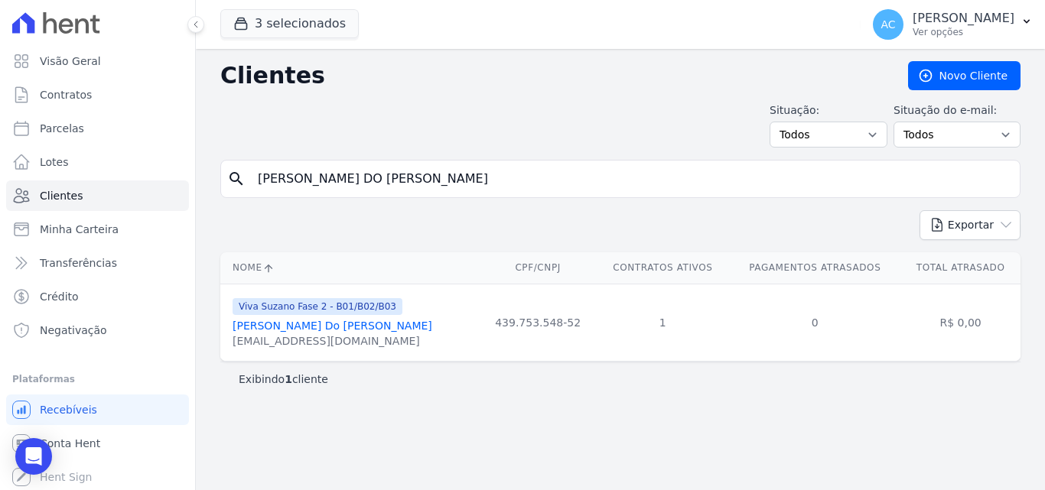
click at [363, 323] on link "[PERSON_NAME] Do [PERSON_NAME]" at bounding box center [333, 326] width 200 height 12
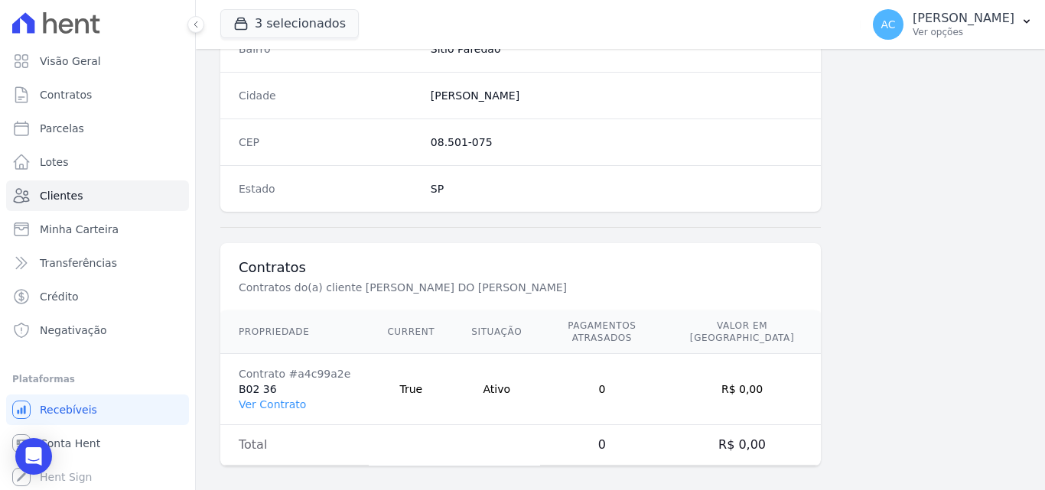
scroll to position [941, 0]
click at [281, 398] on link "Ver Contrato" at bounding box center [272, 404] width 67 height 12
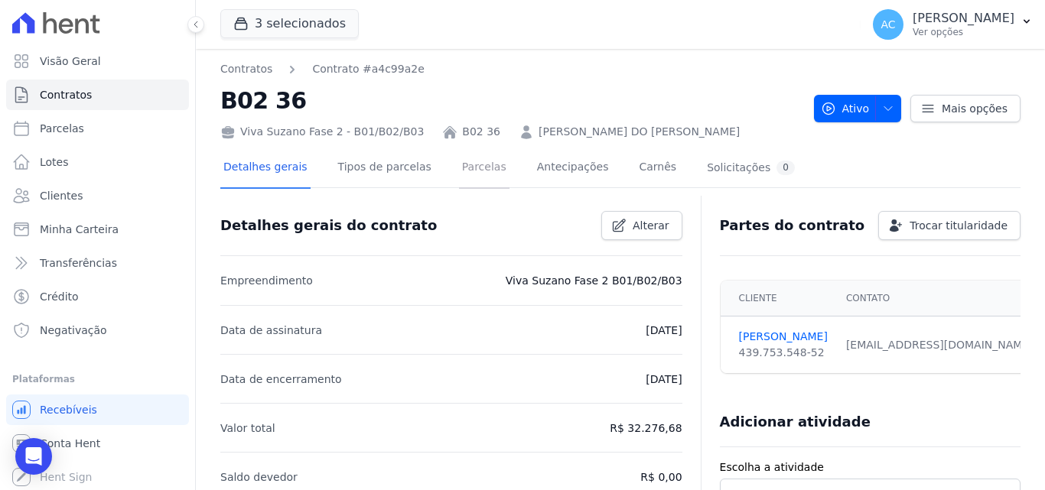
click at [459, 168] on link "Parcelas" at bounding box center [484, 168] width 50 height 41
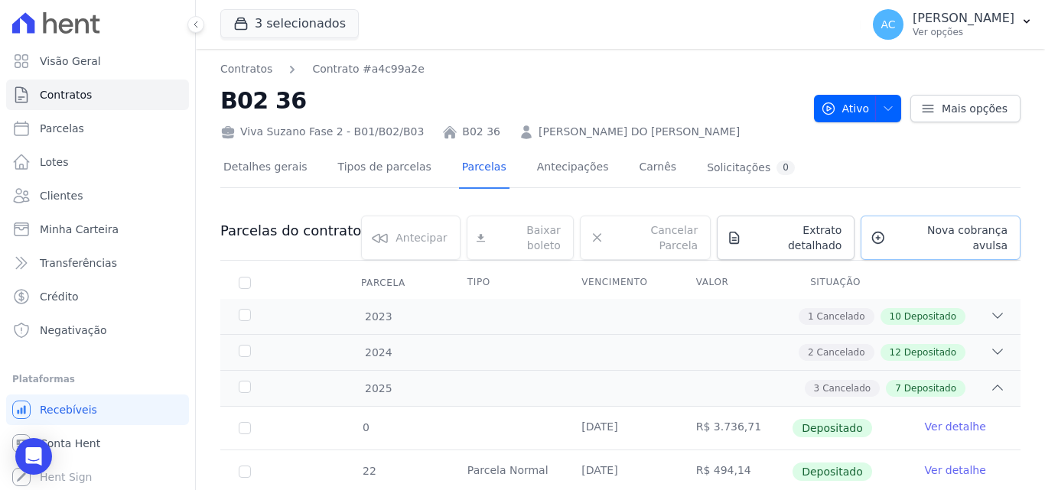
click at [940, 223] on link "Nova cobrança avulsa" at bounding box center [940, 238] width 160 height 44
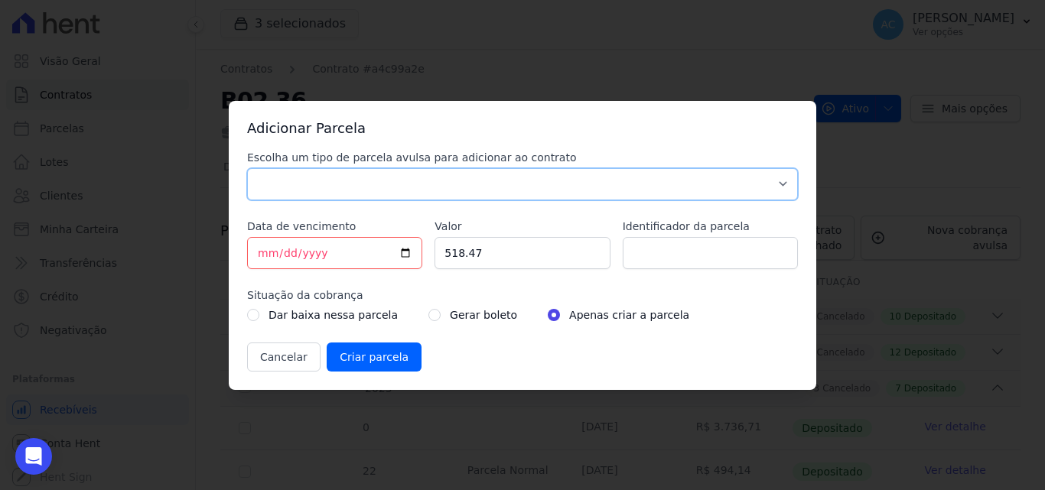
click at [460, 181] on select "Parcela Normal Sinal Caução Intercalada Chaves Pré Chaves Pós Chaves Taxas Quit…" at bounding box center [522, 184] width 551 height 32
select select "standard"
click at [247, 168] on select "Parcela Normal Sinal Caução Intercalada Chaves Pré Chaves Pós Chaves Taxas Quit…" at bounding box center [522, 184] width 551 height 32
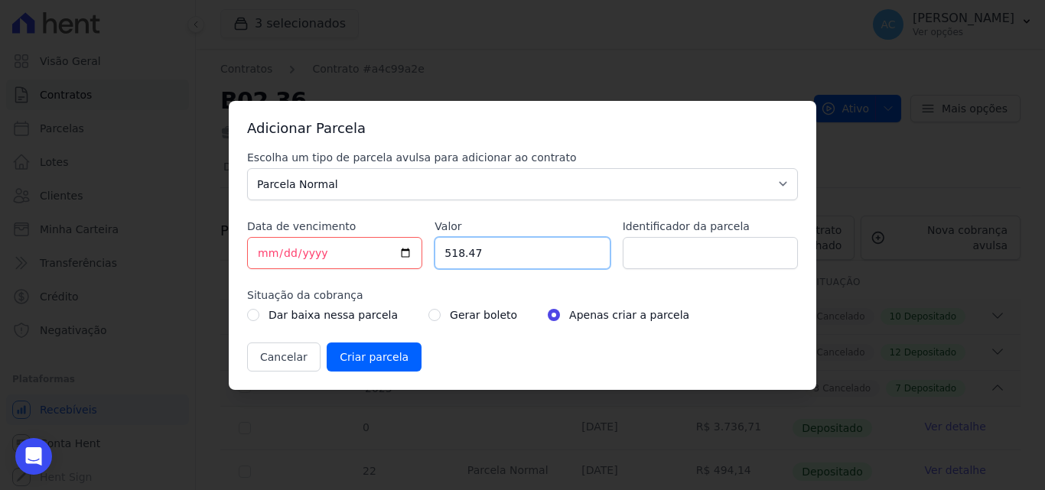
drag, startPoint x: 516, startPoint y: 246, endPoint x: 411, endPoint y: 251, distance: 104.9
click at [411, 251] on div "Escolha um tipo de parcela avulsa para adicionar ao contrato Parcela Normal Sin…" at bounding box center [522, 261] width 551 height 222
type input "549.02"
click at [669, 250] on input "Identificador da parcela" at bounding box center [710, 253] width 175 height 32
type input "09/25"
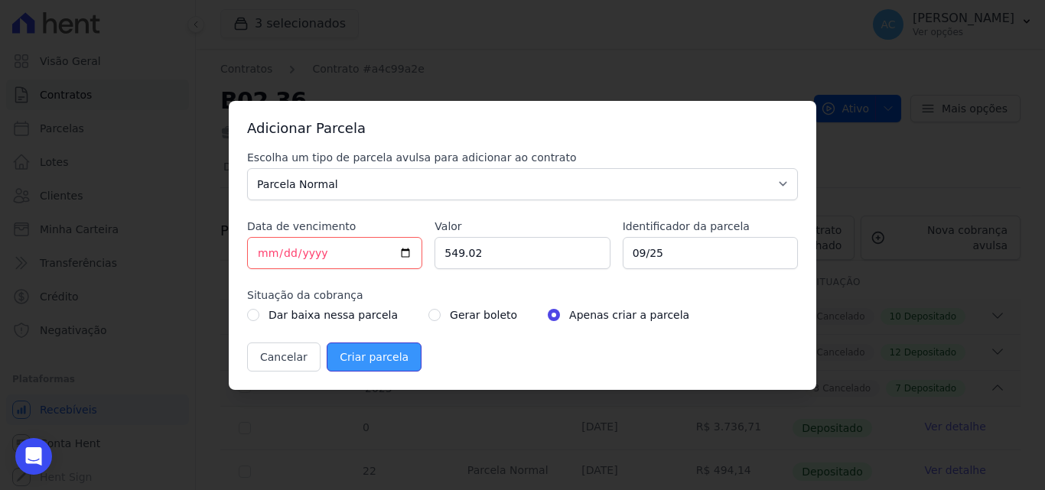
click at [347, 357] on input "Criar parcela" at bounding box center [374, 357] width 95 height 29
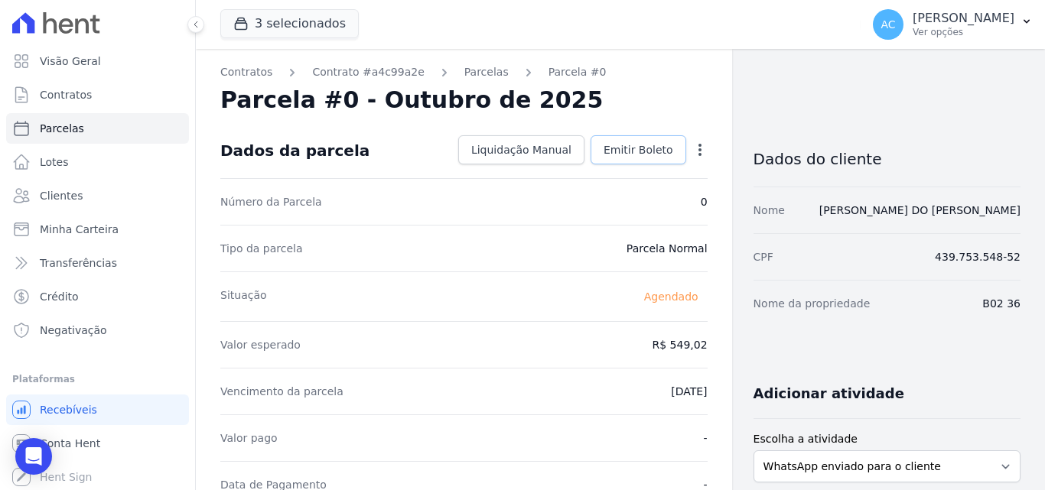
click at [652, 154] on span "Emitir Boleto" at bounding box center [638, 149] width 70 height 15
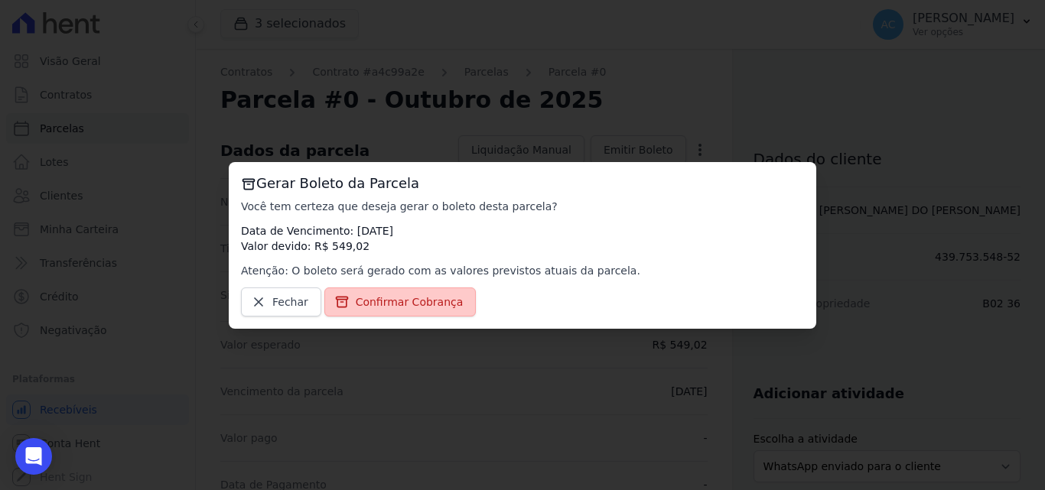
click at [448, 304] on span "Confirmar Cobrança" at bounding box center [410, 301] width 108 height 15
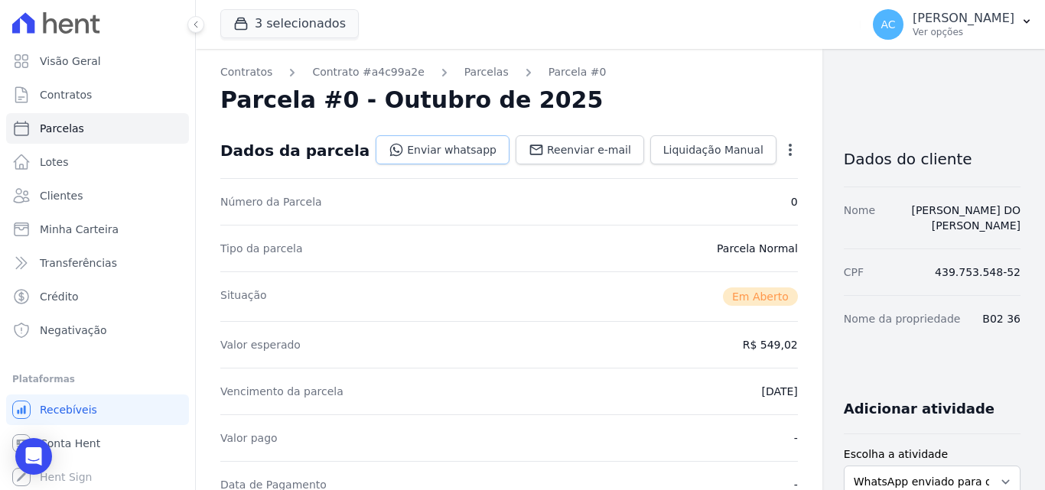
click at [403, 149] on link "Enviar whatsapp" at bounding box center [443, 149] width 134 height 29
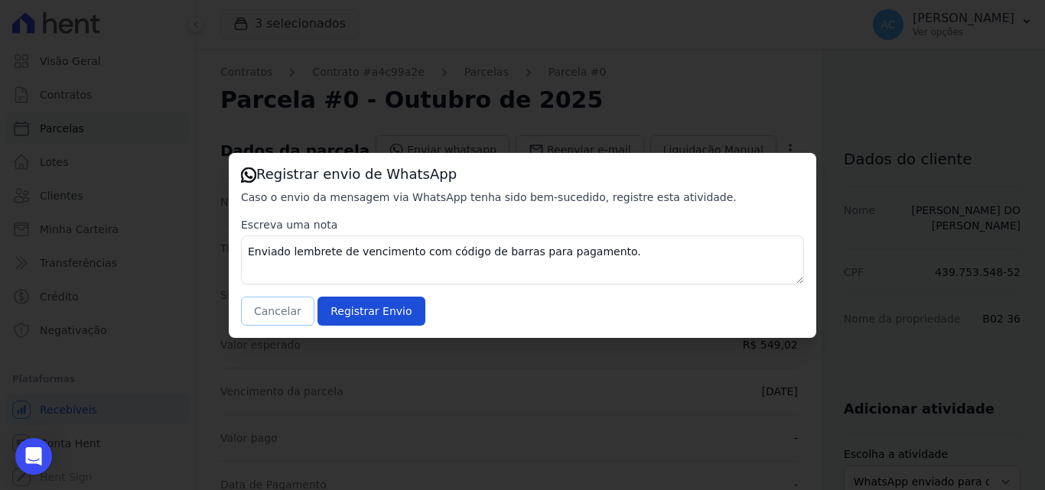
click at [263, 311] on button "Cancelar" at bounding box center [277, 311] width 73 height 29
